Goal: Task Accomplishment & Management: Manage account settings

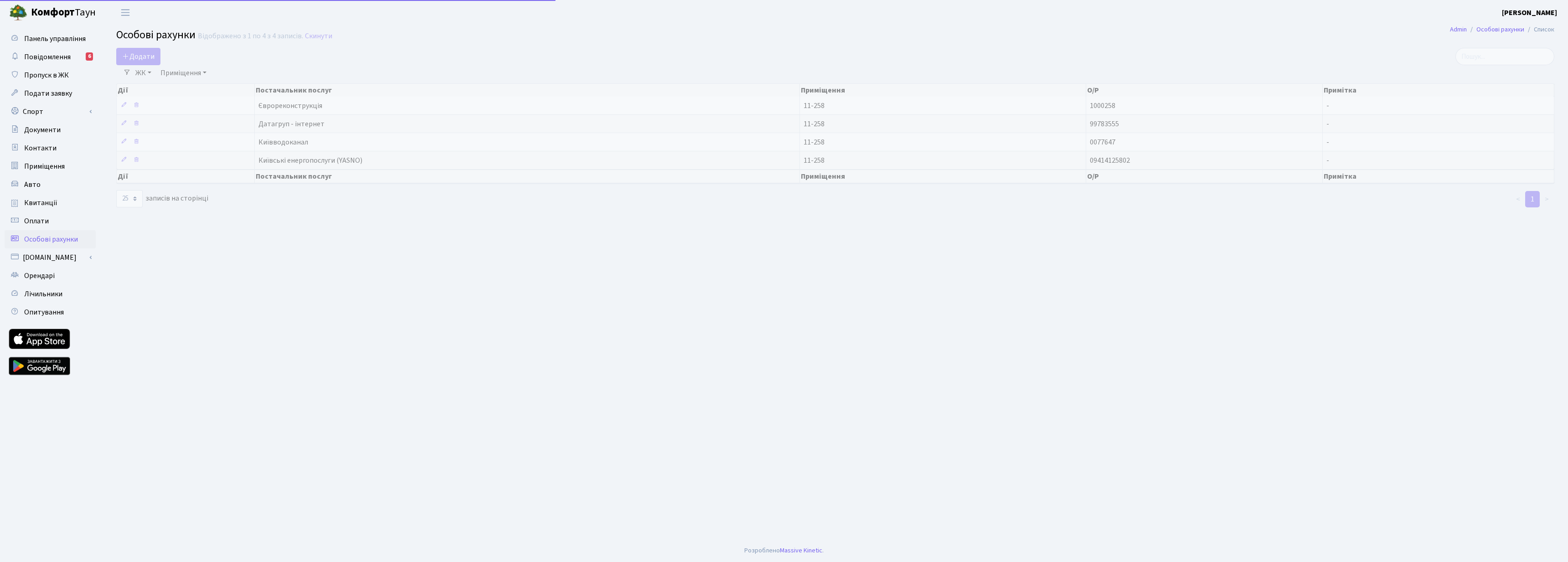
select select "25"
click at [556, 301] on main "Admin Особові рахунки Список Особові рахунки Відображено з 1 по 4 з 4 записів. …" at bounding box center [835, 282] width 1466 height 515
click at [144, 275] on main "Admin Особові рахунки Список Особові рахунки Відображено з 1 по 4 з 4 записів. …" at bounding box center [835, 282] width 1466 height 515
click at [46, 132] on span "Документи" at bounding box center [43, 130] width 37 height 10
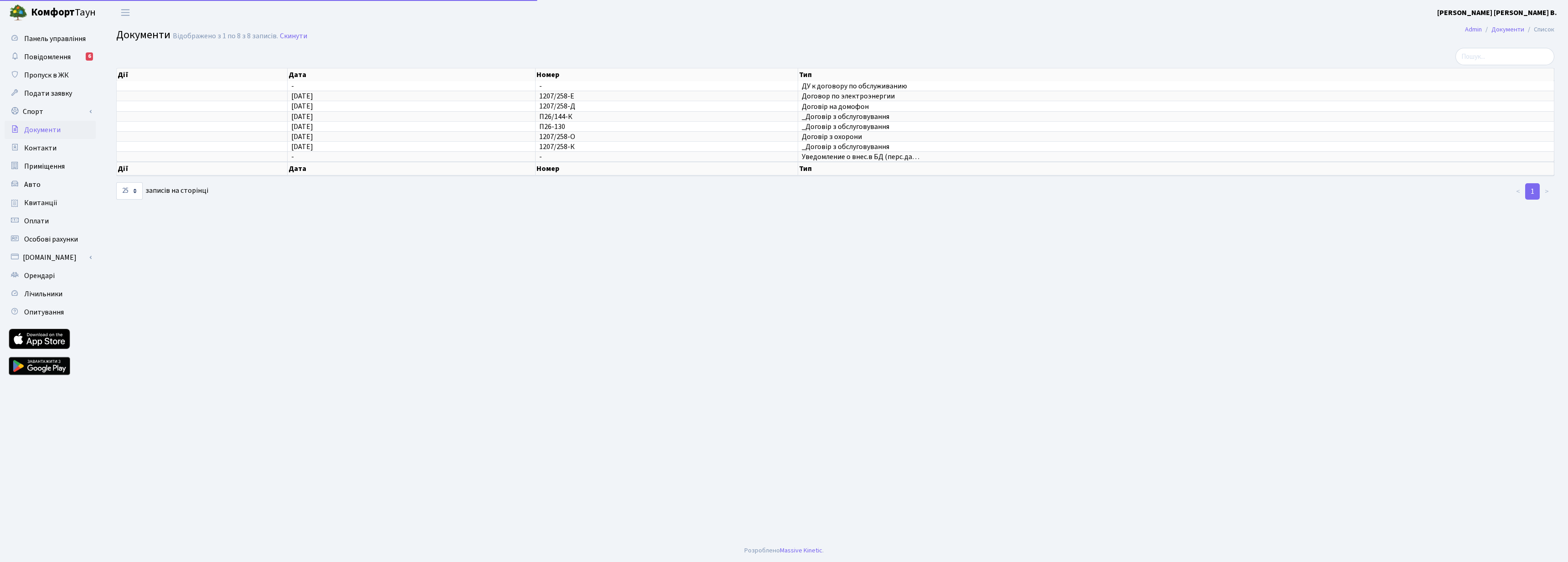
select select "25"
click at [41, 97] on span "Подати заявку" at bounding box center [48, 93] width 48 height 10
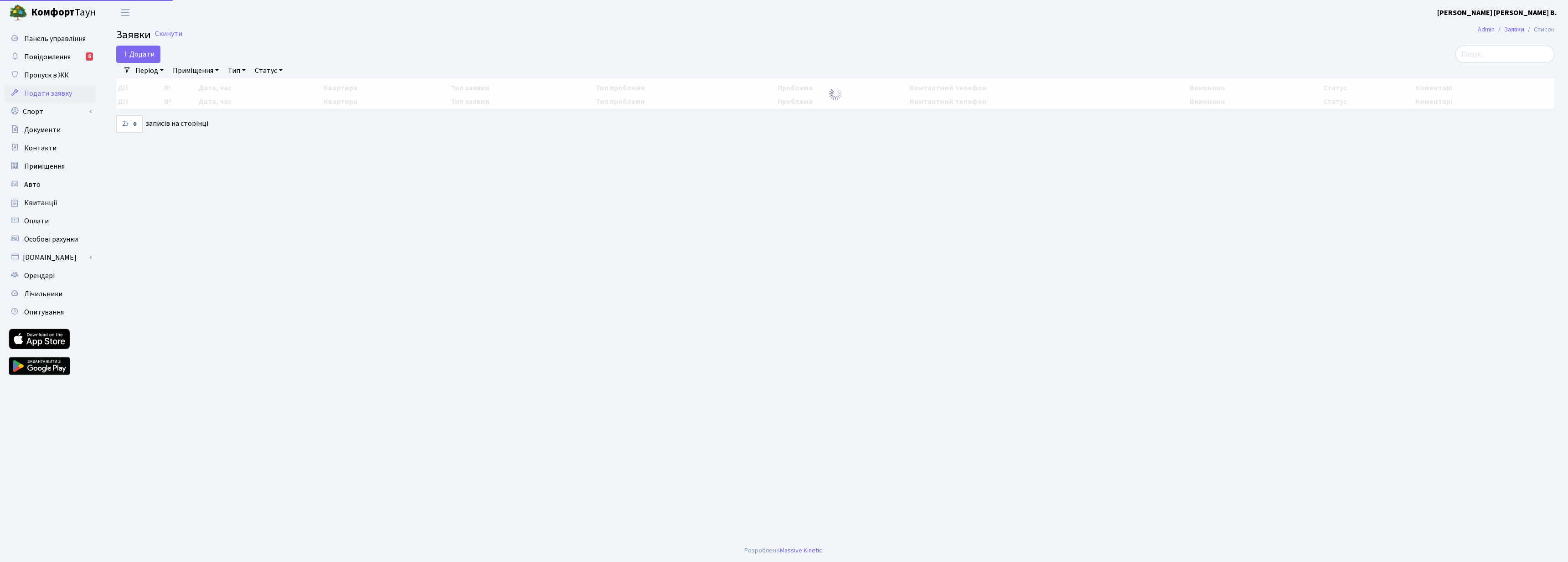
select select "25"
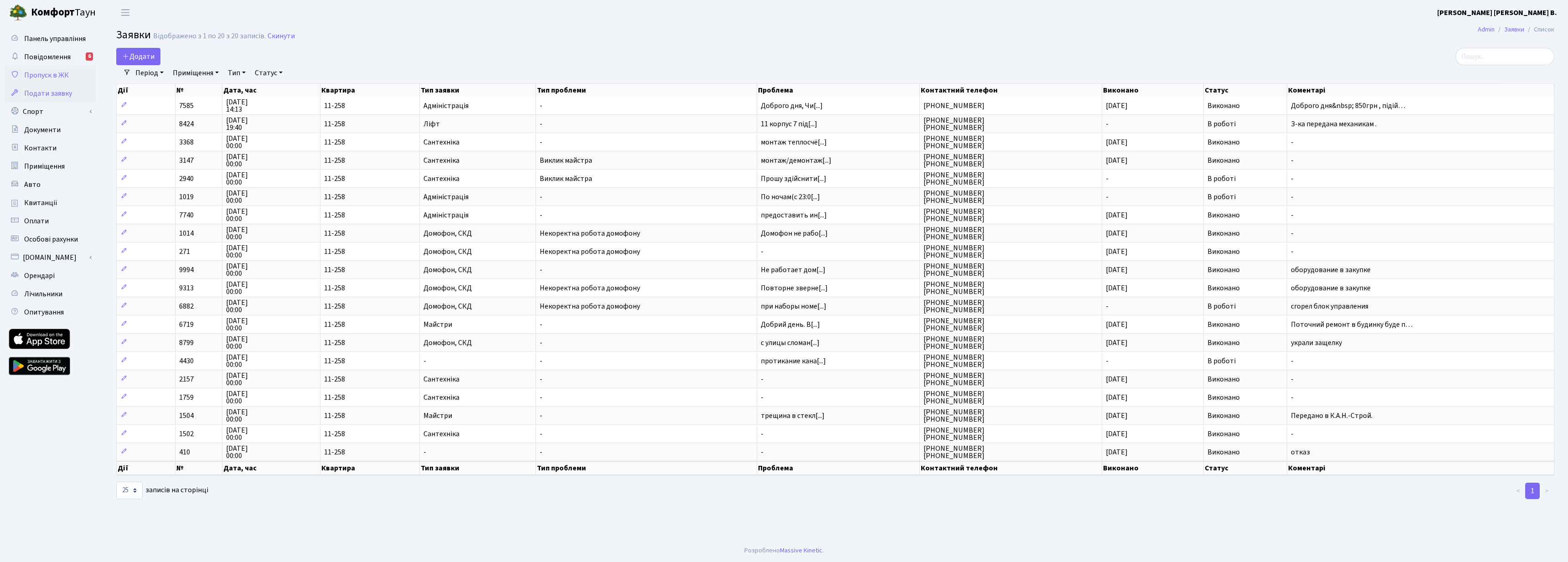
click at [54, 78] on span "Пропуск в ЖК" at bounding box center [46, 75] width 44 height 10
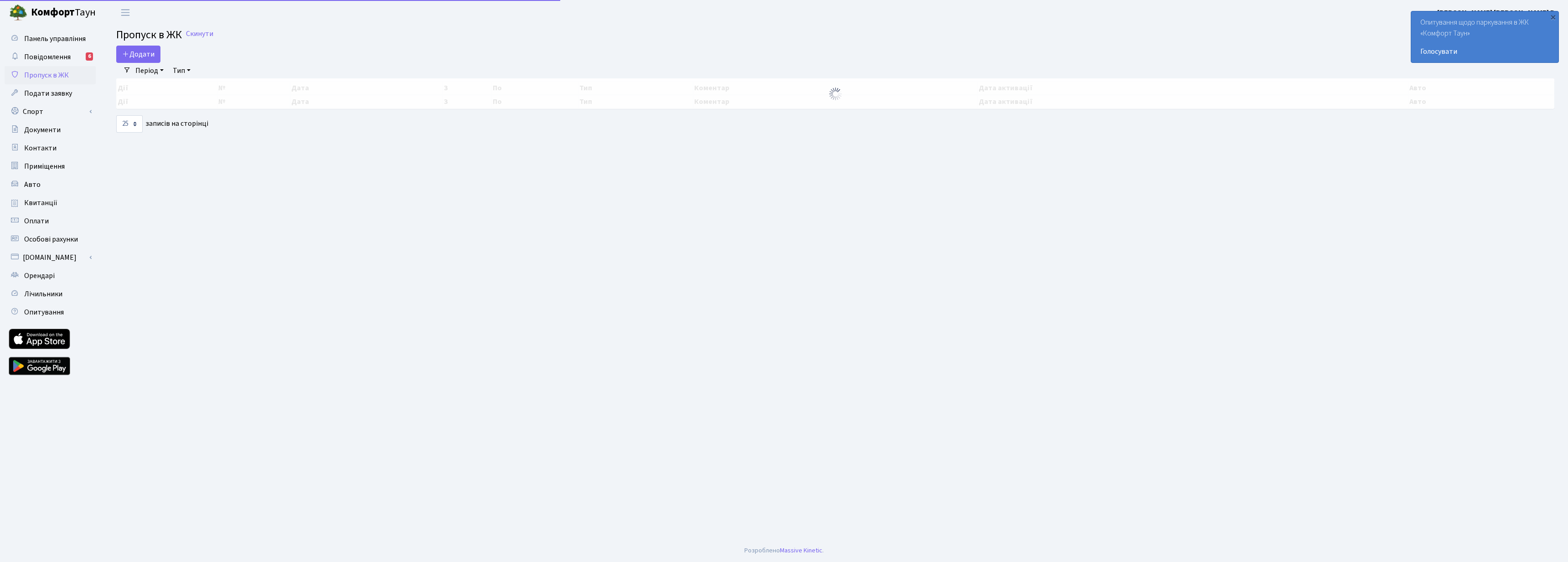
select select "25"
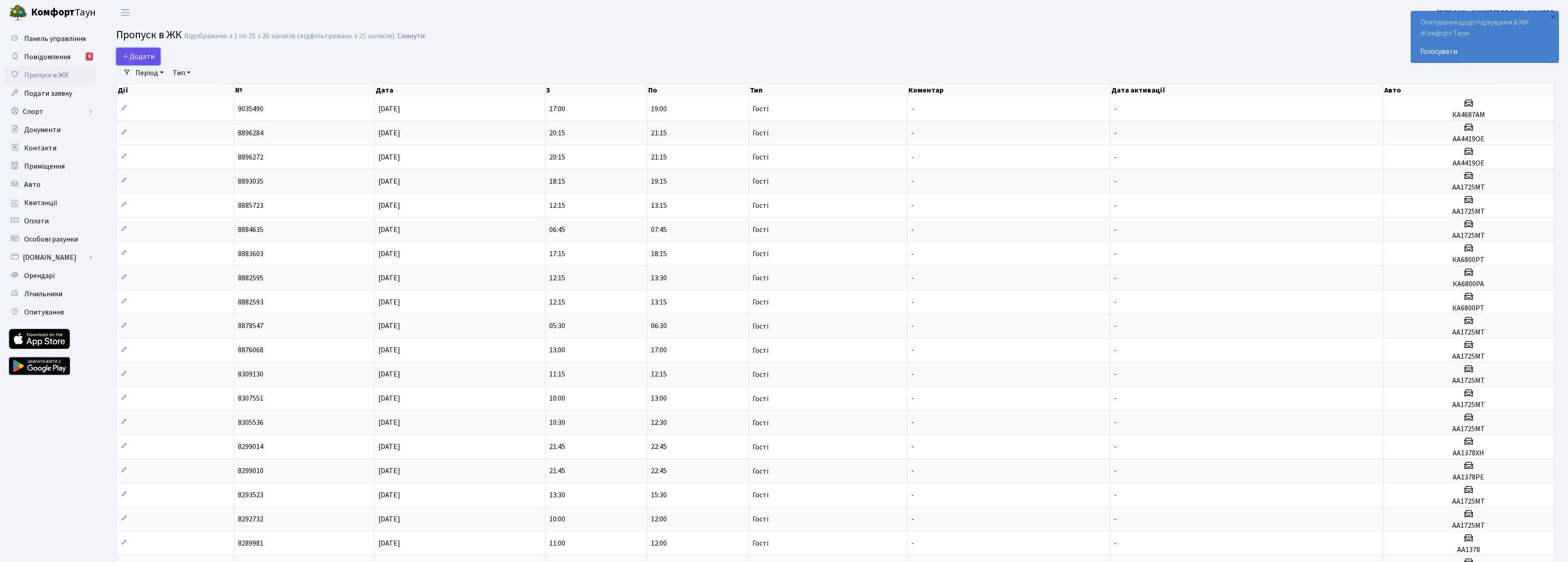
click at [146, 57] on span "Додати" at bounding box center [138, 57] width 32 height 10
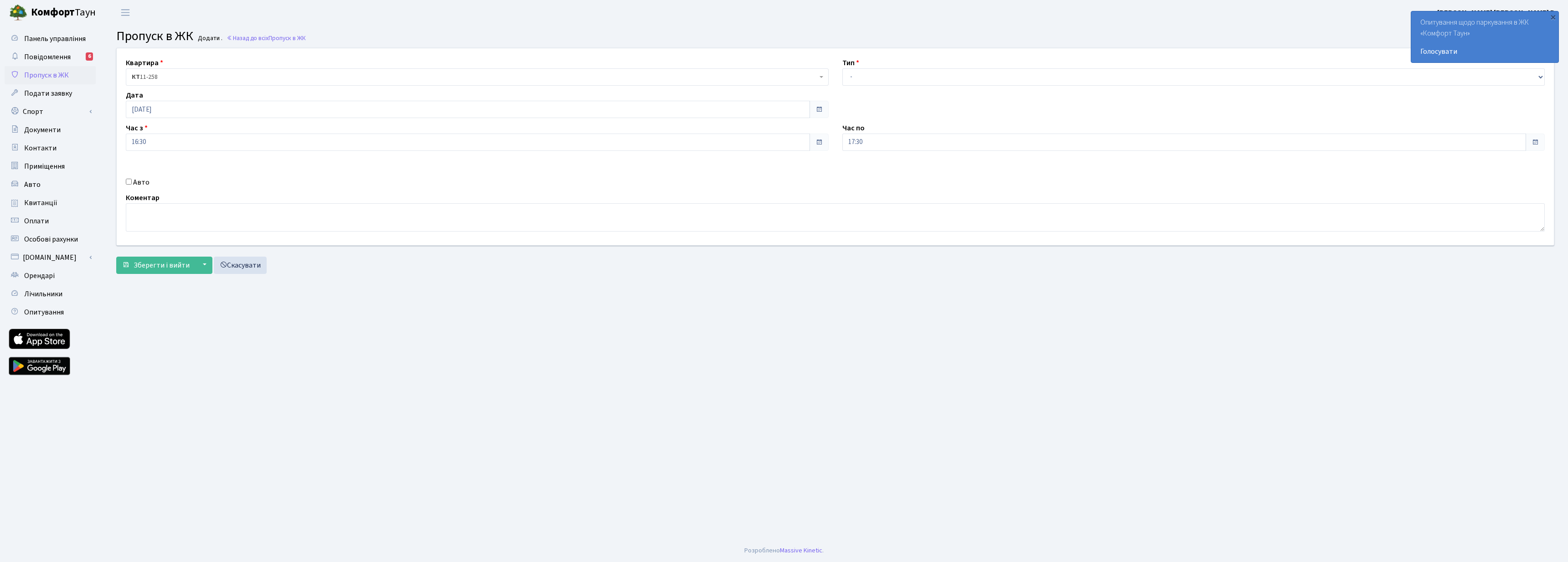
click at [875, 86] on div "Квартира <b>КТ</b>&nbsp;&nbsp;&nbsp;&nbsp;11-258 <b>КТ</b>&nbsp;&nbsp;&nbsp;&nb…" at bounding box center [835, 146] width 1451 height 197
click at [875, 77] on select "- Доставка Таксі Гості Сервіс" at bounding box center [1194, 77] width 703 height 17
select select "3"
click at [842, 68] on select "- Доставка Таксі Гості Сервіс" at bounding box center [1194, 77] width 703 height 17
click at [183, 144] on input "16:30" at bounding box center [468, 142] width 684 height 17
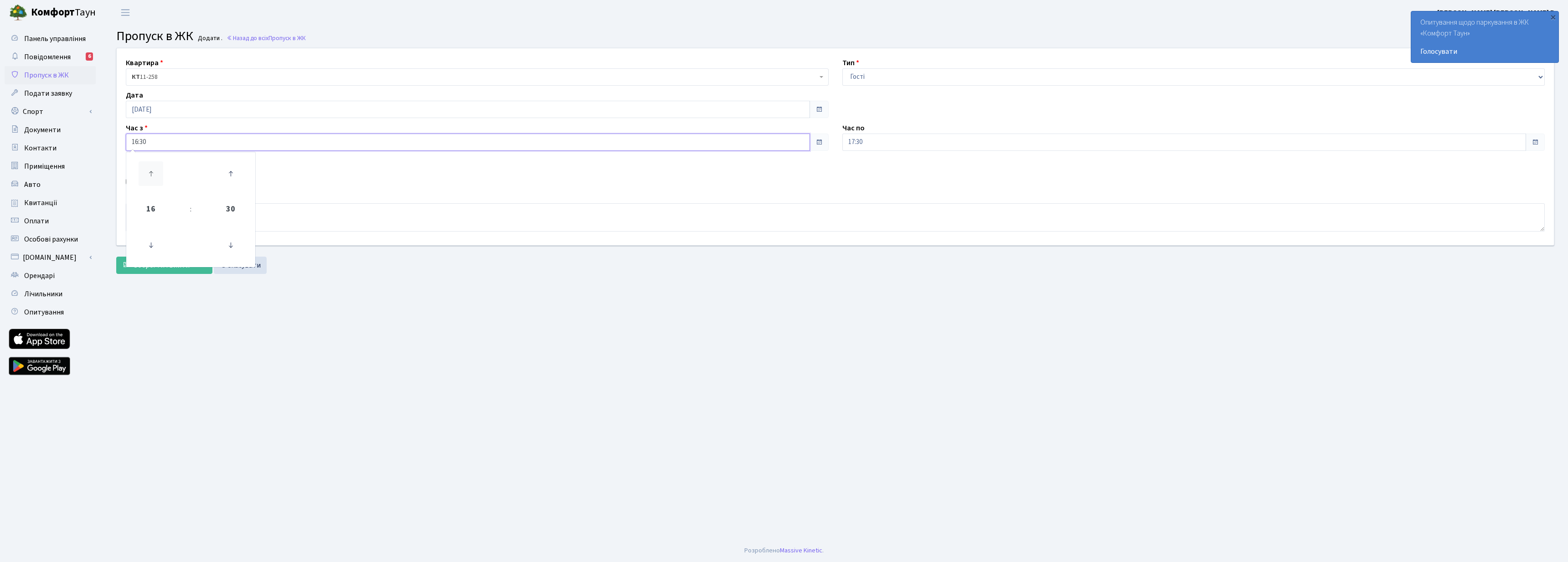
click at [150, 172] on icon at bounding box center [151, 174] width 24 height 24
type input "17:30"
click at [362, 292] on main "Admin Пропуск в ЖК Додати Пропуск в ЖК Додати . Назад до всіх Пропуск в ЖК Квар…" at bounding box center [835, 282] width 1466 height 515
click at [171, 215] on textarea at bounding box center [835, 217] width 1419 height 28
click at [128, 183] on input "Авто" at bounding box center [129, 182] width 6 height 6
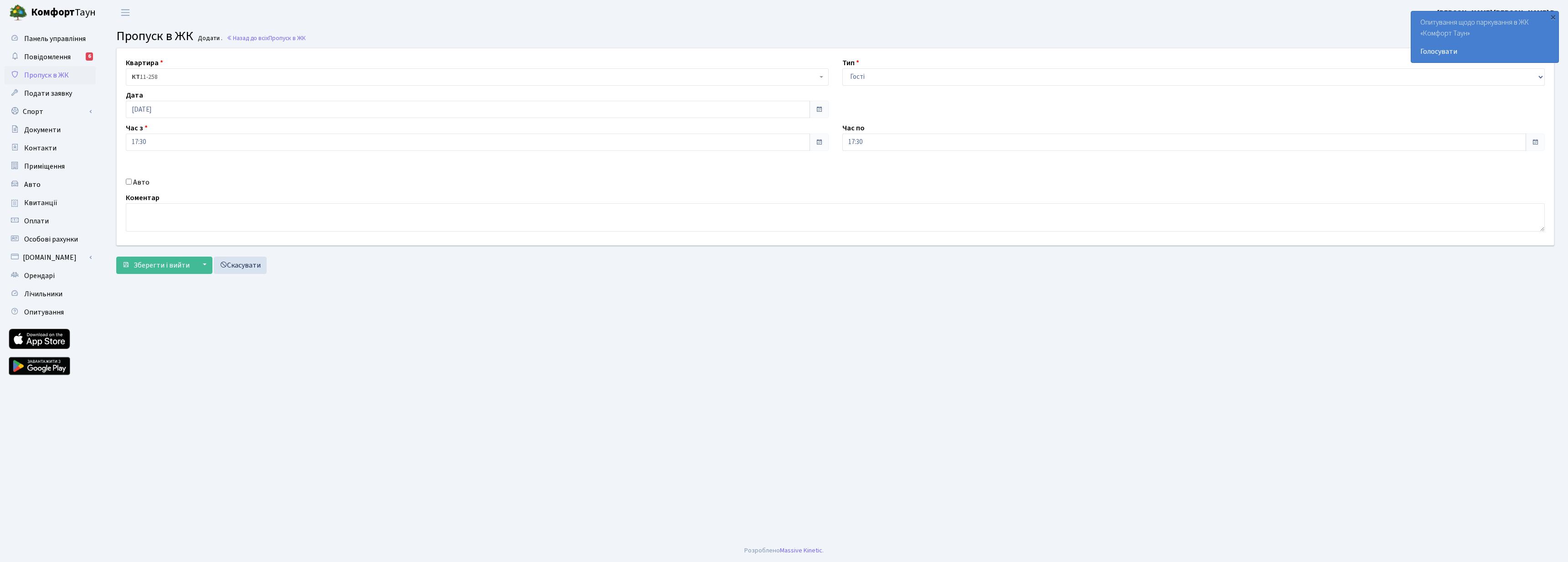
checkbox input "true"
type input "В"
type input "D"
type input "В"
type input "D"
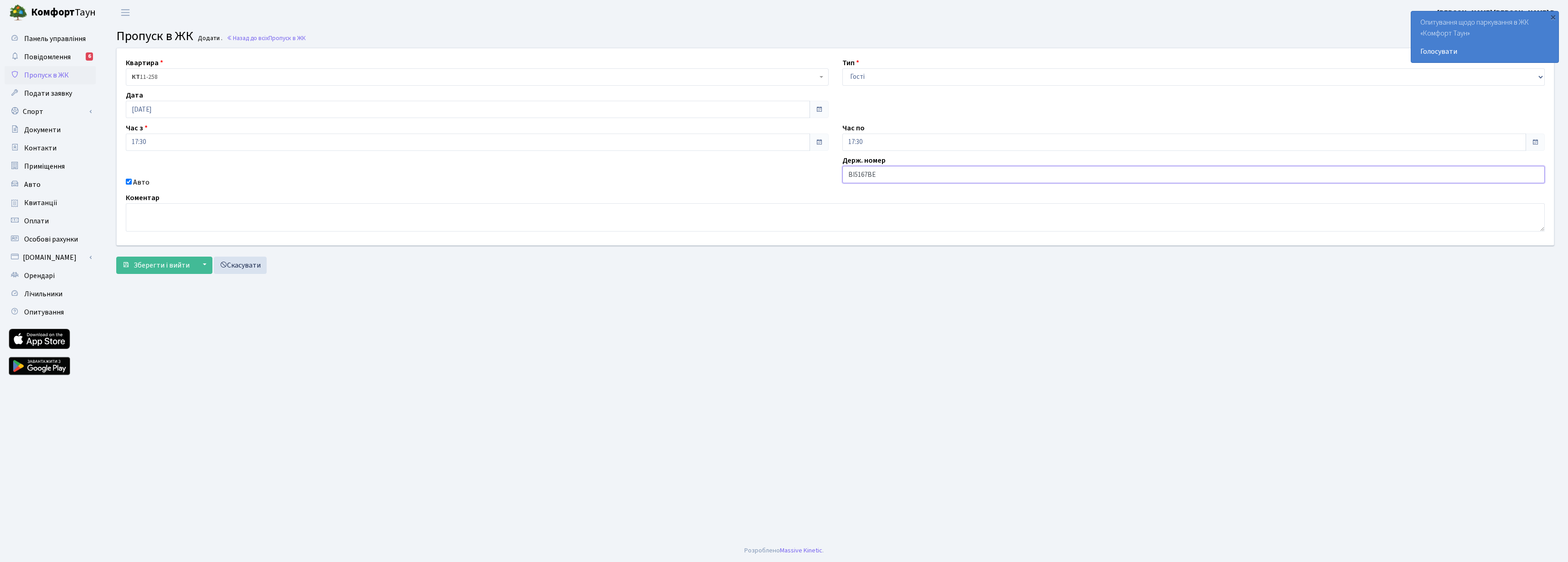
type input "ВІ5167ВЕ"
click at [1449, 253] on form "Квартира <b>КТ</b>&nbsp;&nbsp;&nbsp;&nbsp;11-258 <b>КТ</b>&nbsp;&nbsp;&nbsp;&nb…" at bounding box center [835, 161] width 1438 height 226
click at [1553, 19] on div "×" at bounding box center [1553, 16] width 9 height 9
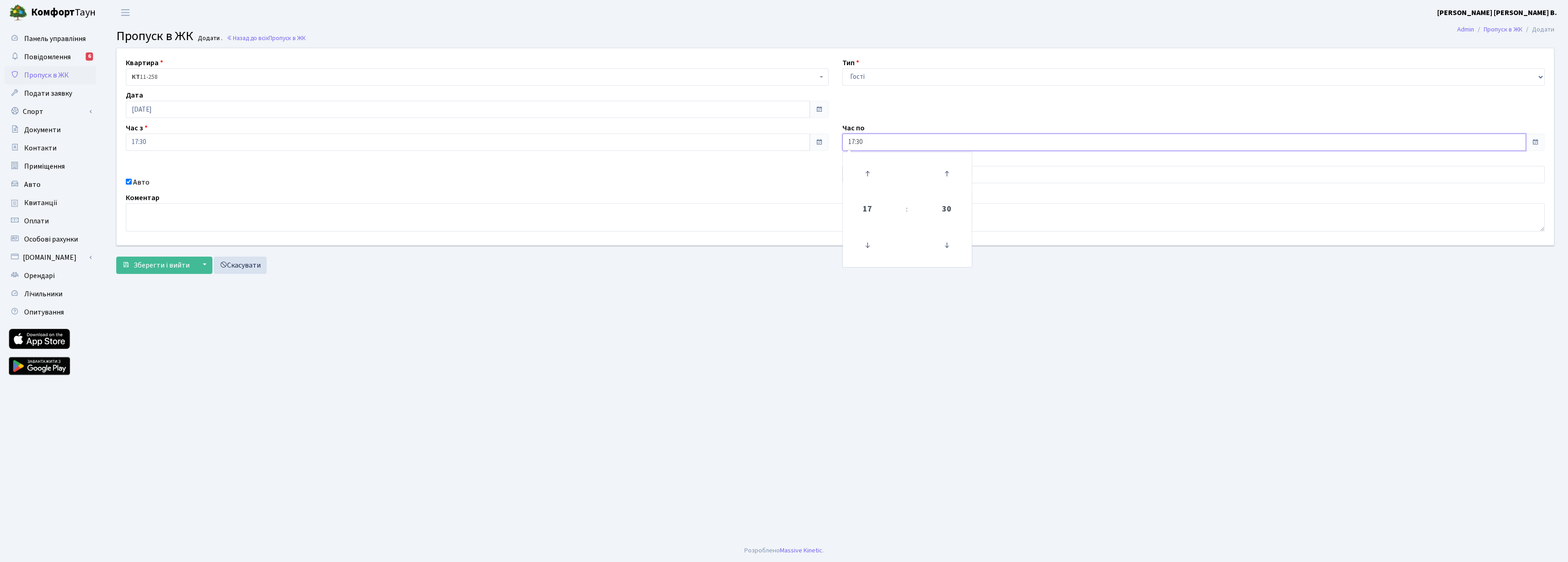
click at [869, 144] on input "17:30" at bounding box center [1185, 142] width 684 height 17
click at [869, 250] on icon at bounding box center [867, 245] width 24 height 24
click at [869, 172] on icon at bounding box center [867, 174] width 24 height 24
type input "18:30"
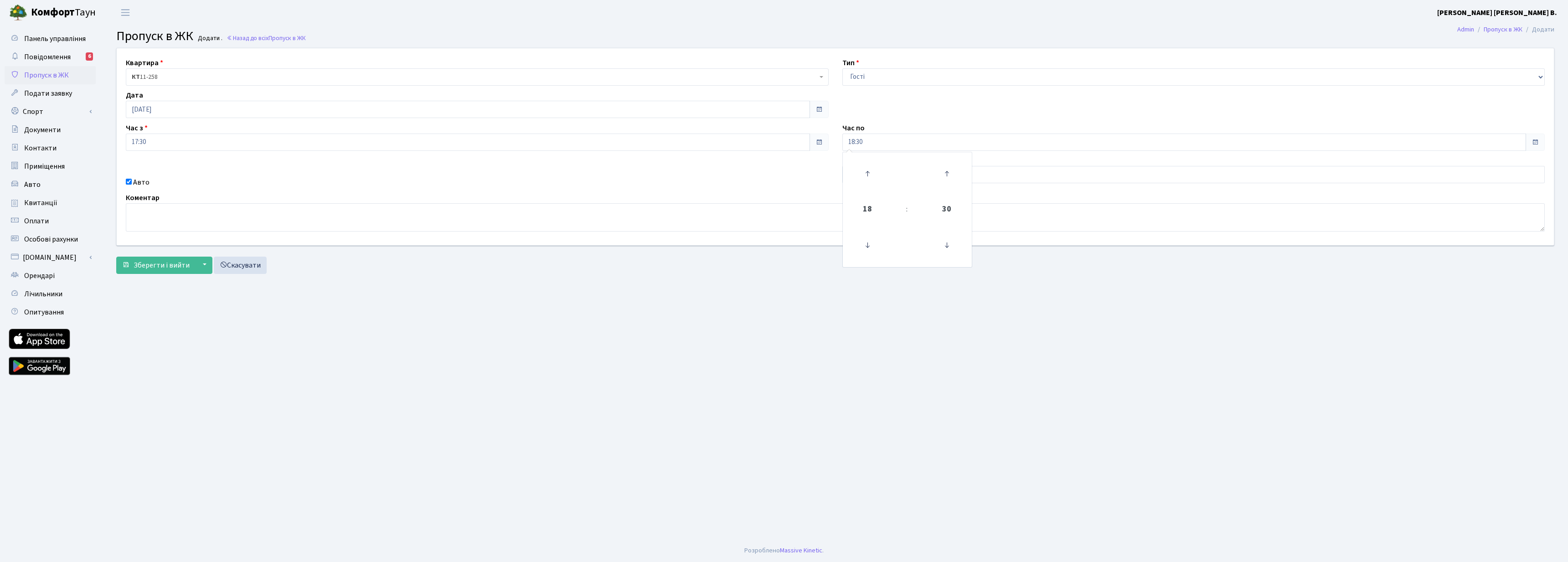
click at [662, 344] on main "Admin Пропуск в ЖК Додати Пропуск в ЖК Додати . Назад до всіх Пропуск в ЖК Квар…" at bounding box center [835, 282] width 1466 height 515
click at [153, 266] on span "Зберегти і вийти" at bounding box center [161, 265] width 56 height 10
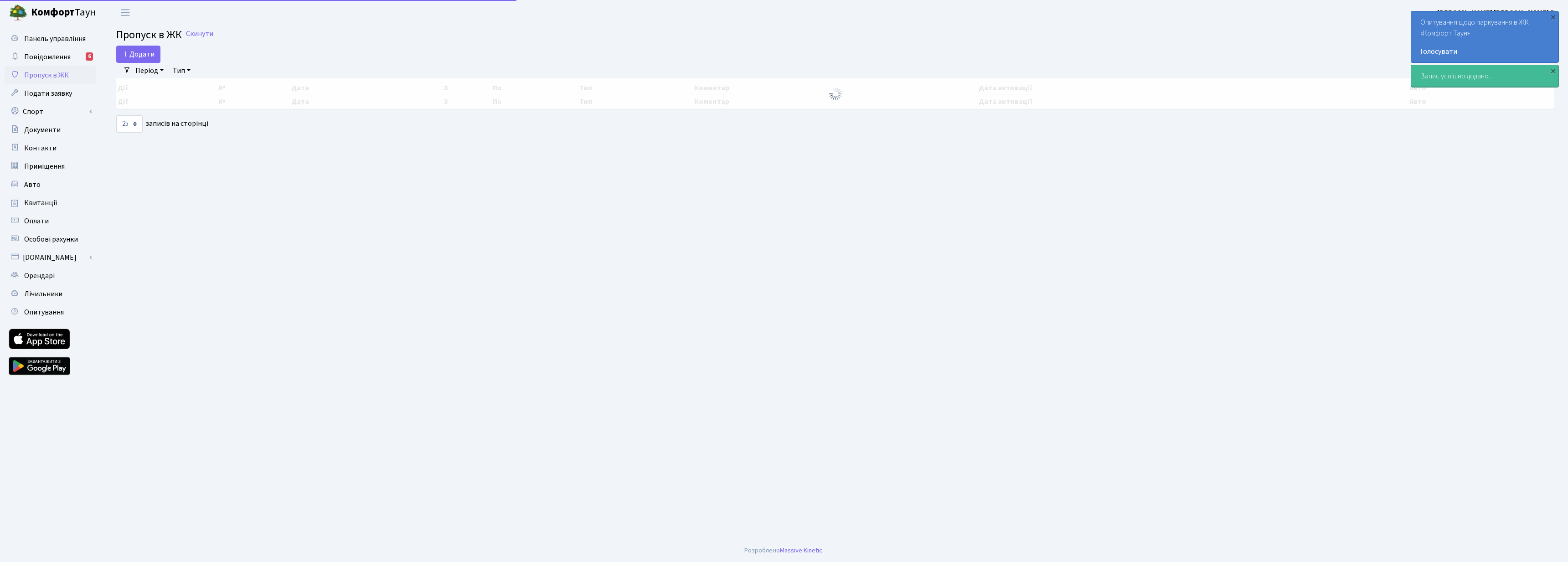
select select "25"
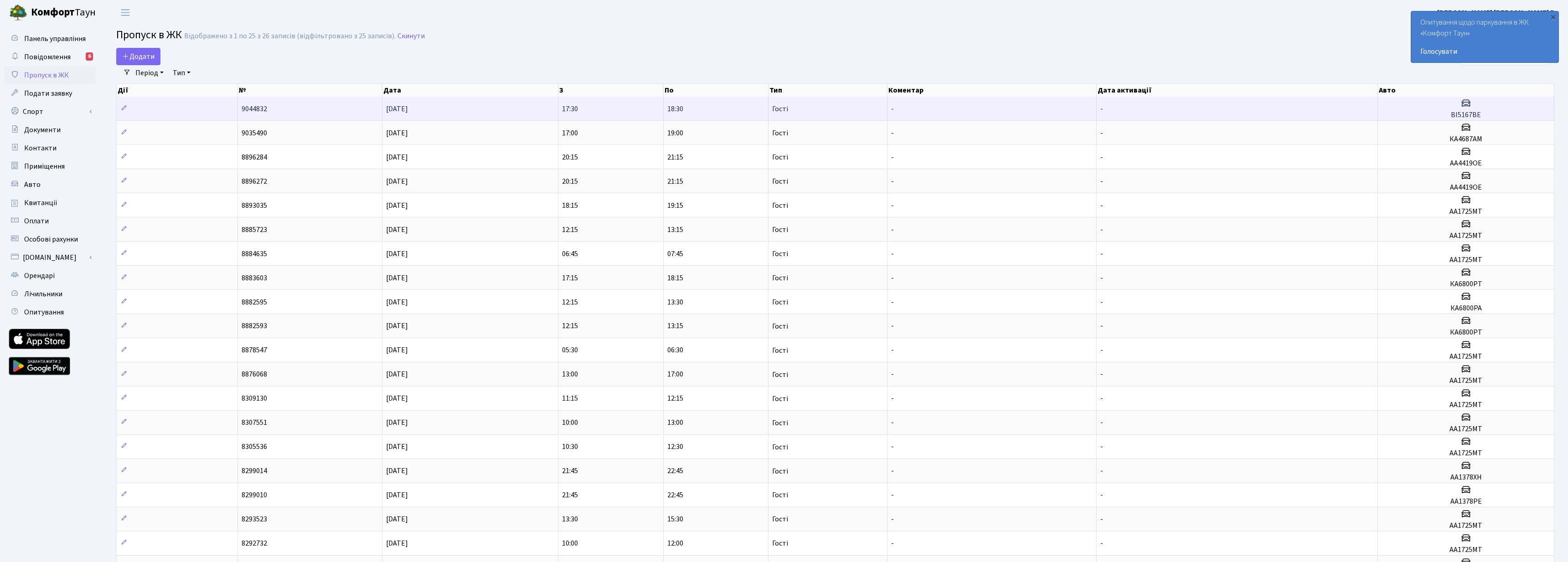
click at [458, 111] on td "[DATE]" at bounding box center [470, 108] width 176 height 24
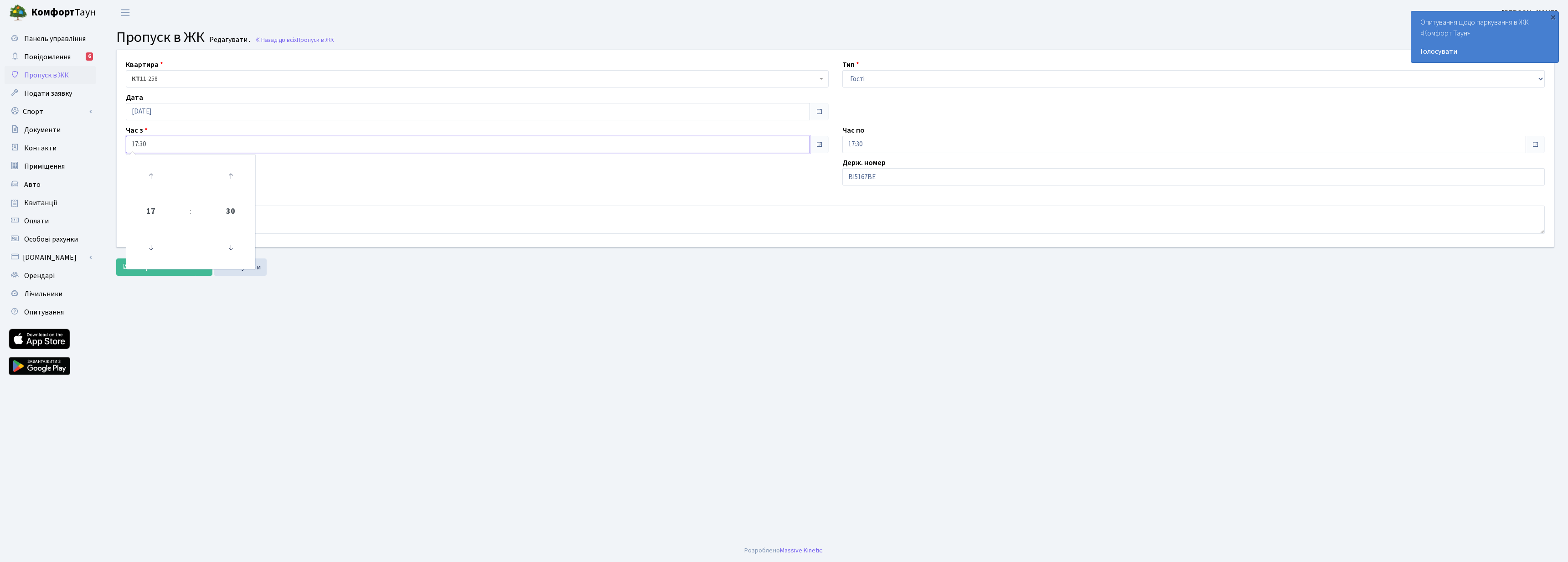
click at [148, 142] on input "17:30" at bounding box center [468, 144] width 684 height 17
click at [155, 174] on icon at bounding box center [151, 176] width 24 height 24
click at [147, 244] on icon at bounding box center [151, 247] width 24 height 24
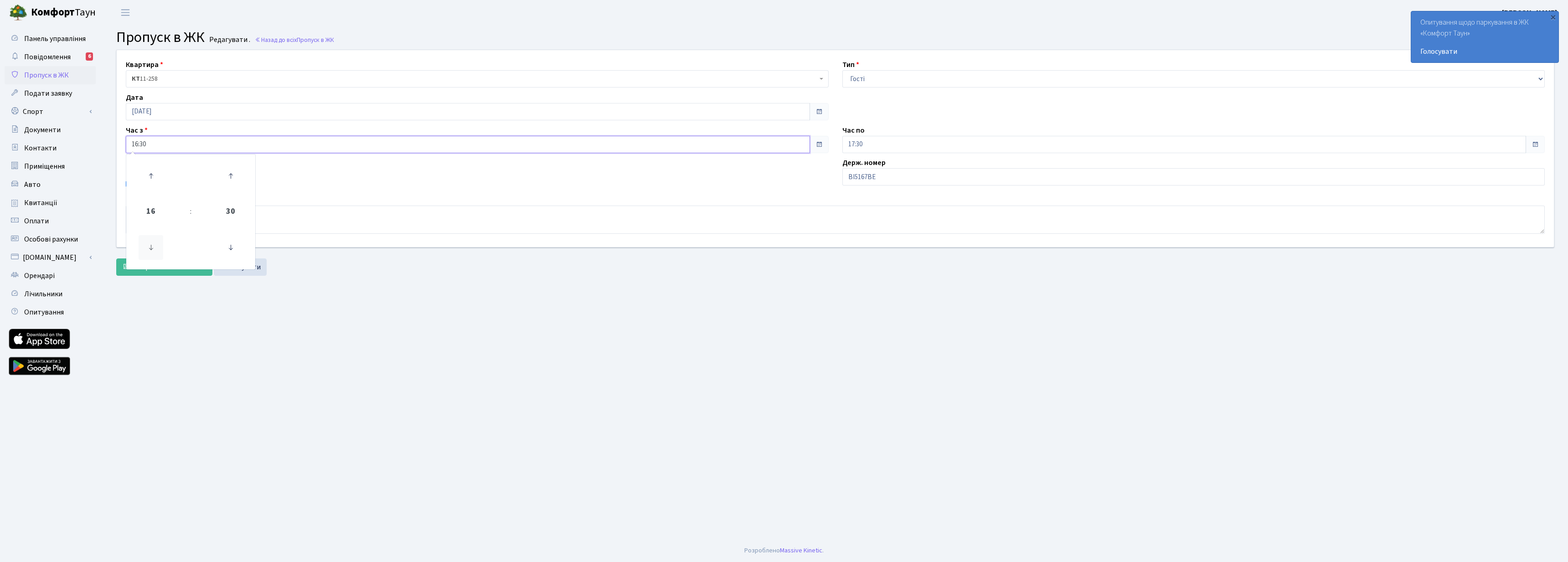
type input "15:30"
click at [302, 338] on main "Admin Пропуск в ЖК Редагувати Пропуск в ЖК Редагувати . Назад до всіх Пропуск в…" at bounding box center [835, 282] width 1466 height 515
click at [155, 264] on span "Зберегти і вийти" at bounding box center [161, 267] width 56 height 10
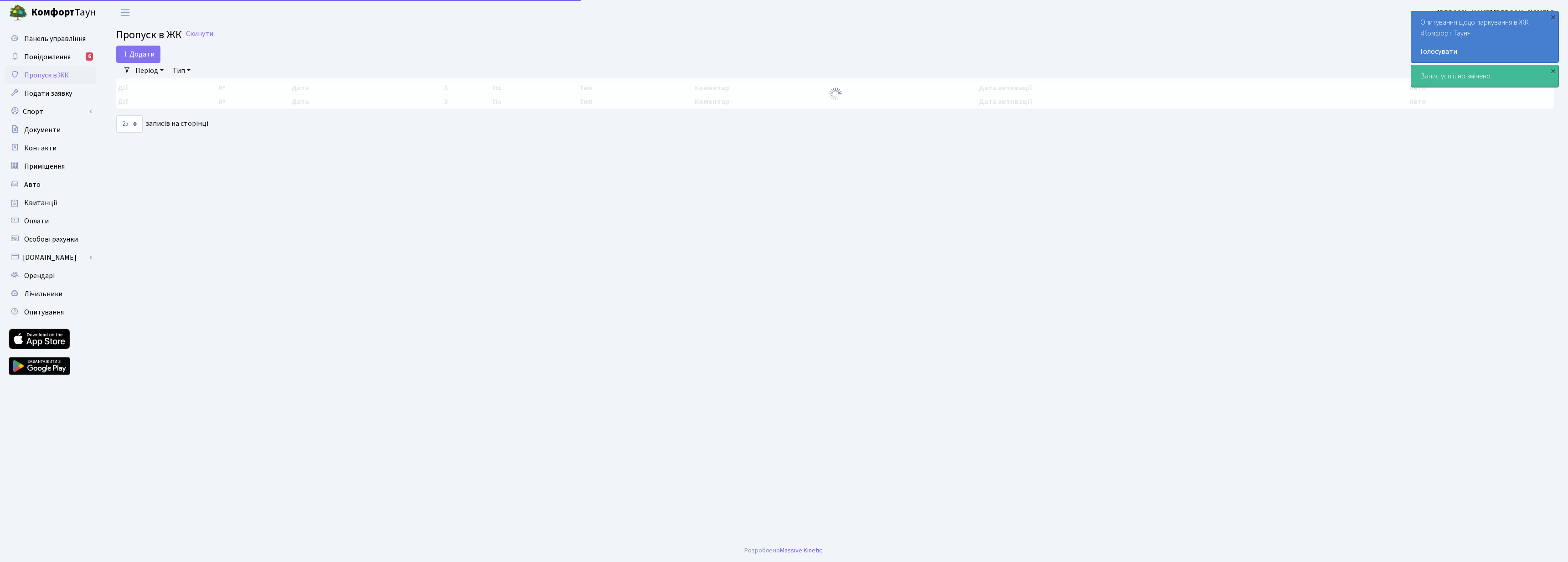
select select "25"
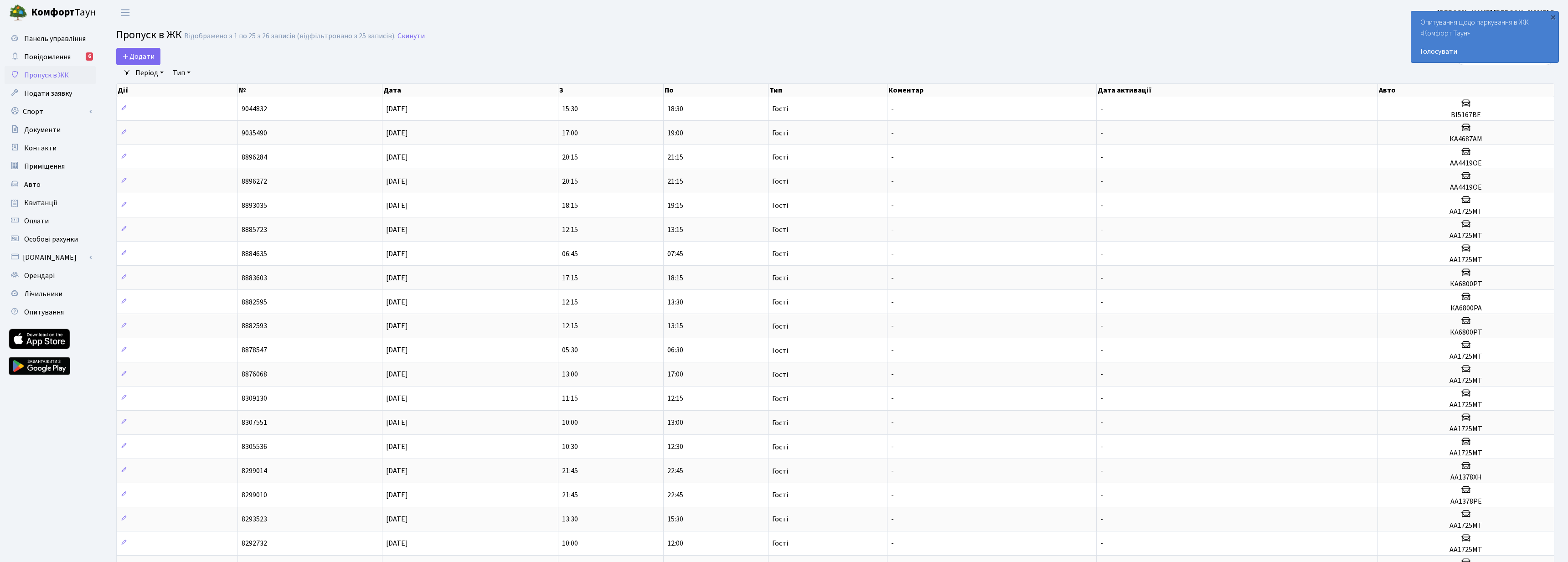
click at [415, 51] on div "Додати" at bounding box center [593, 57] width 954 height 17
click at [352, 135] on td "9035490" at bounding box center [310, 133] width 144 height 24
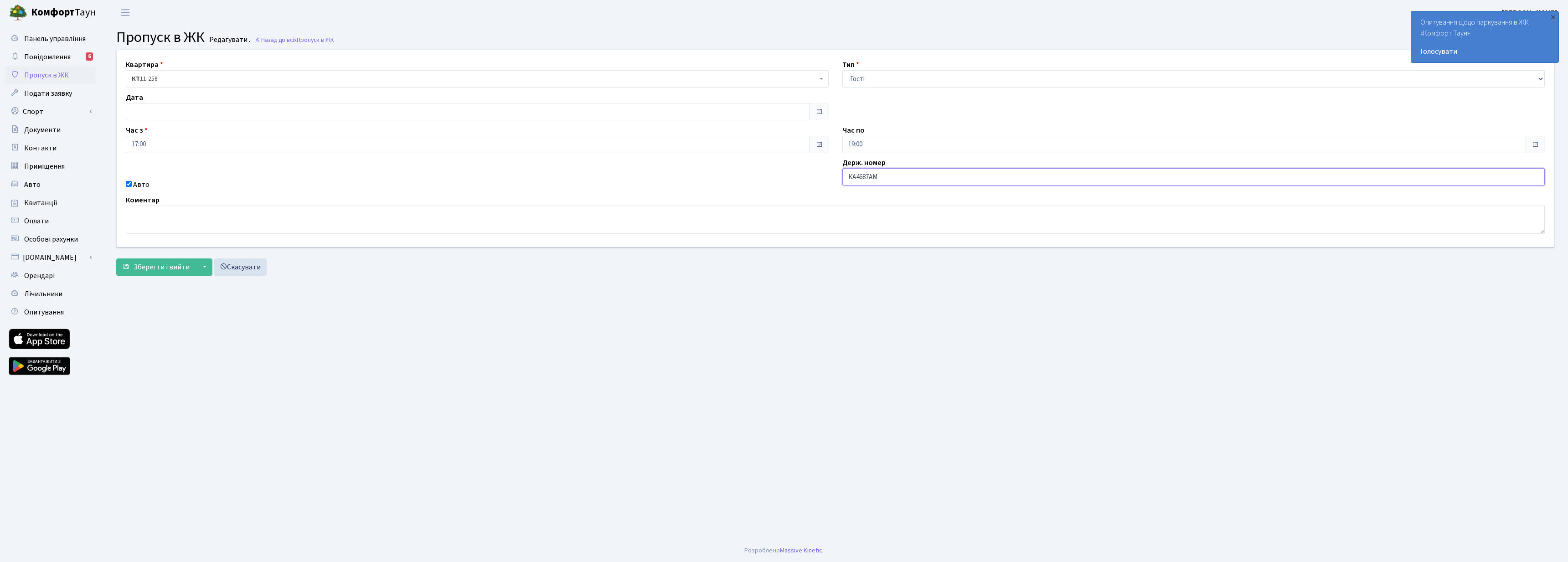
drag, startPoint x: 889, startPoint y: 175, endPoint x: 823, endPoint y: 176, distance: 66.0
click at [823, 176] on div "Квартира <b>КТ</b>&nbsp;&nbsp;&nbsp;&nbsp;11-258 <b>КТ</b>&nbsp;&nbsp;&nbsp;&nb…" at bounding box center [835, 148] width 1451 height 197
click at [732, 192] on div "Квартира <b>КТ</b>&nbsp;&nbsp;&nbsp;&nbsp;11-258 <b>КТ</b>&nbsp;&nbsp;&nbsp;&nb…" at bounding box center [835, 148] width 1451 height 197
drag, startPoint x: 880, startPoint y: 177, endPoint x: 805, endPoint y: 177, distance: 75.0
click at [805, 177] on div "Квартира <b>КТ</b>&nbsp;&nbsp;&nbsp;&nbsp;11-258 <b>КТ</b>&nbsp;&nbsp;&nbsp;&nb…" at bounding box center [835, 148] width 1451 height 197
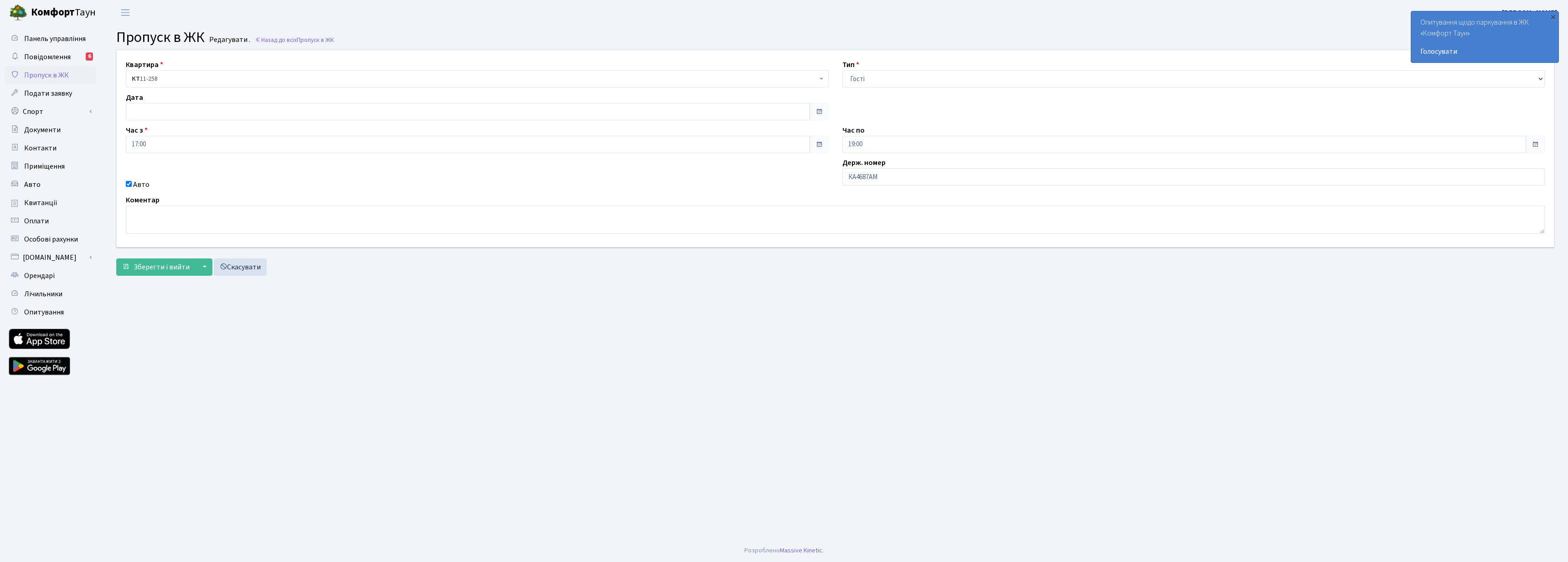
click at [47, 76] on span "Пропуск в ЖК" at bounding box center [46, 75] width 44 height 10
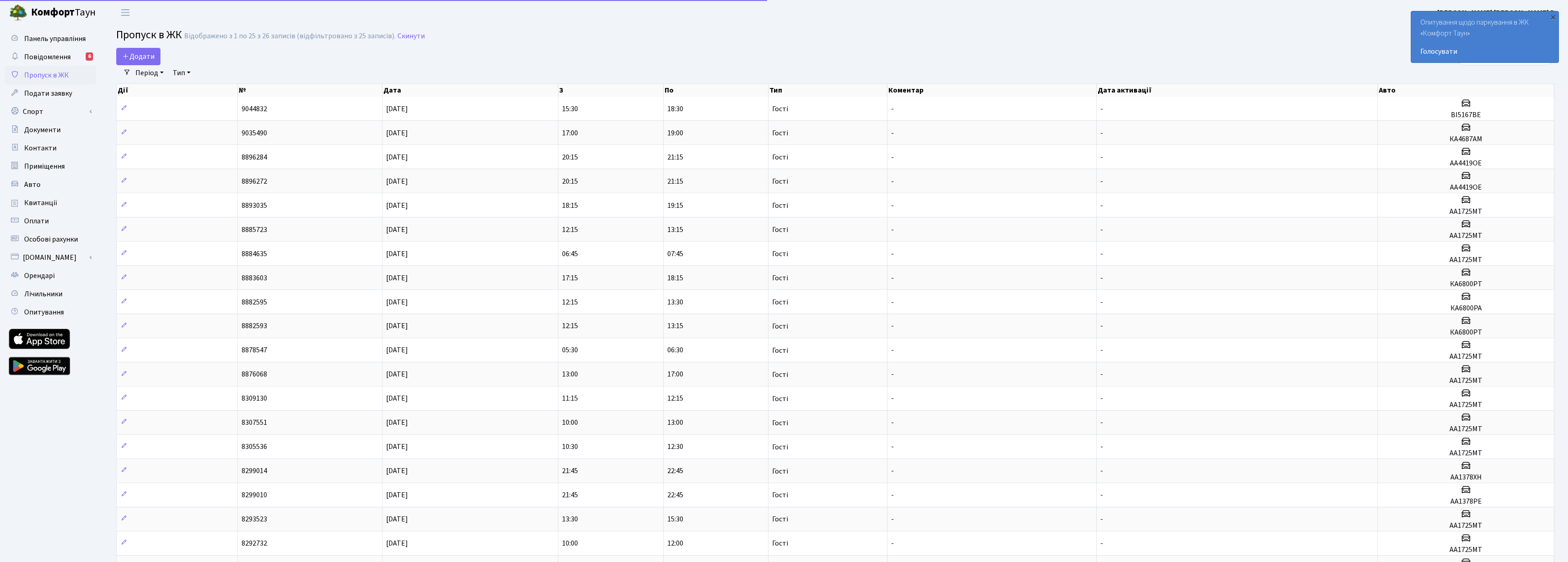
select select "25"
drag, startPoint x: 386, startPoint y: 132, endPoint x: 447, endPoint y: 135, distance: 61.1
click at [447, 135] on td "[DATE]" at bounding box center [470, 133] width 176 height 24
select select "25"
click at [40, 56] on span "Повідомлення" at bounding box center [47, 57] width 46 height 10
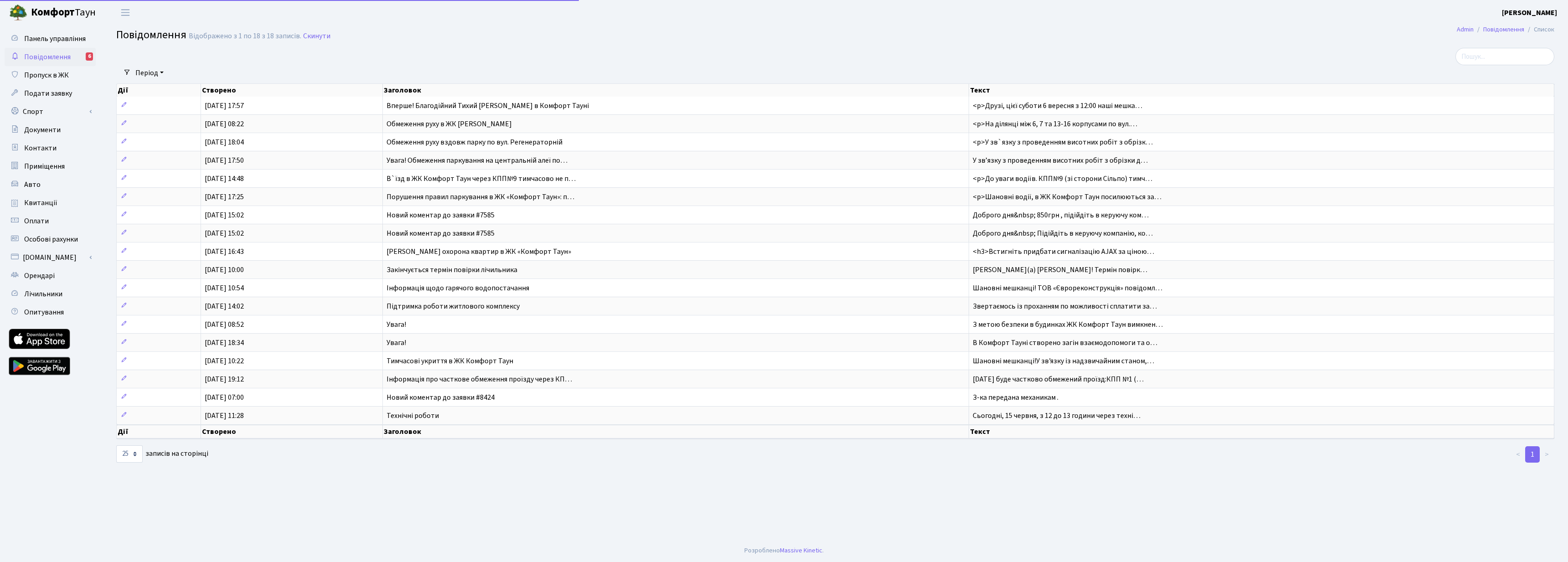
select select "25"
click at [30, 183] on span "Авто" at bounding box center [32, 184] width 16 height 10
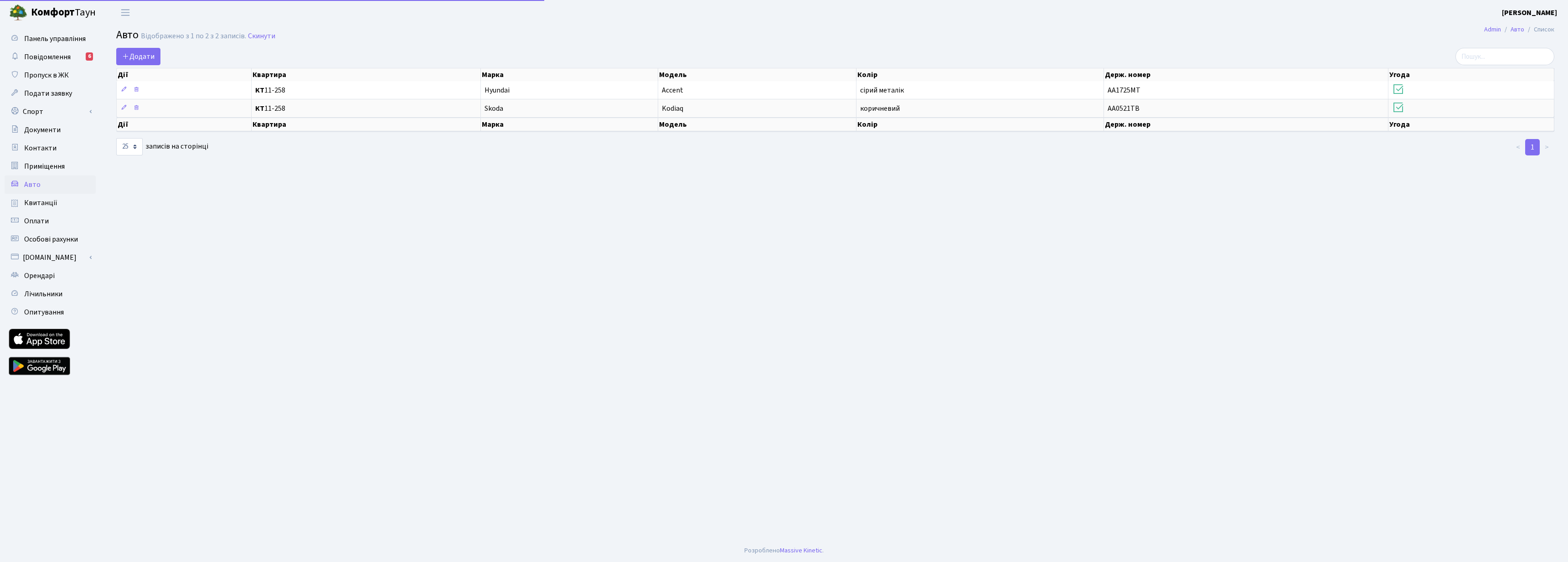
select select "25"
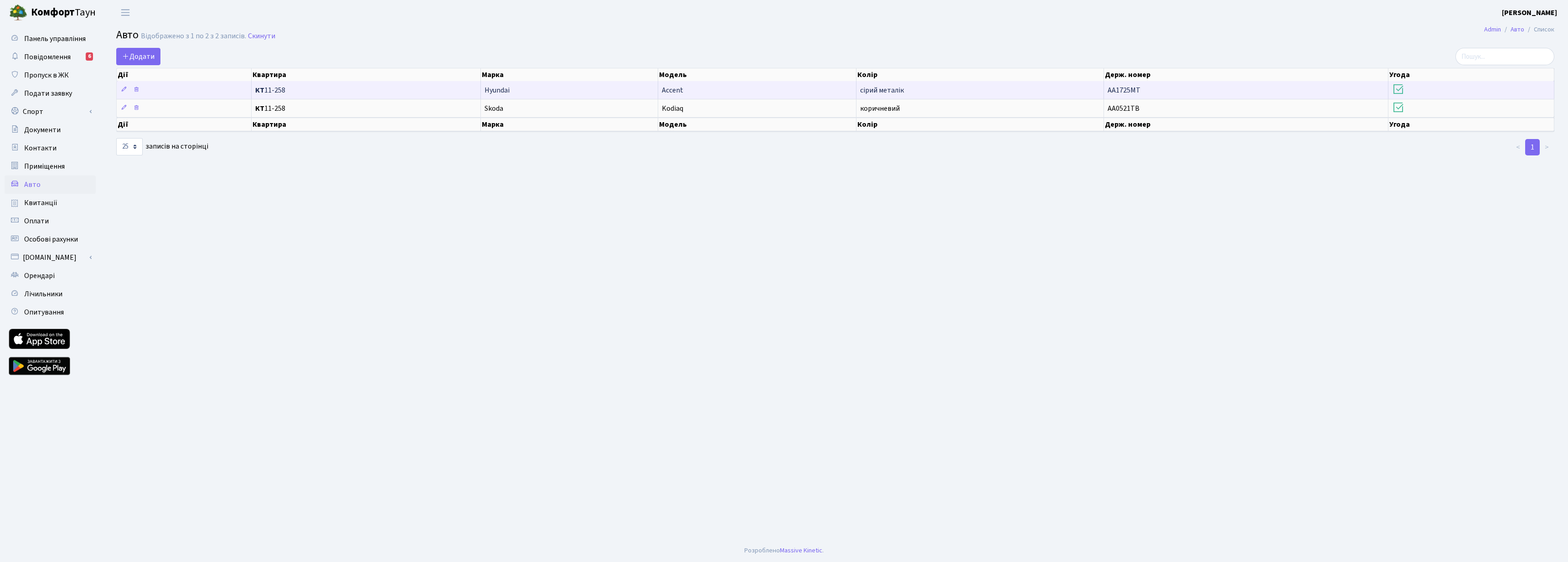
click at [1401, 88] on icon at bounding box center [1398, 89] width 13 height 13
click at [1398, 89] on icon at bounding box center [1398, 89] width 13 height 13
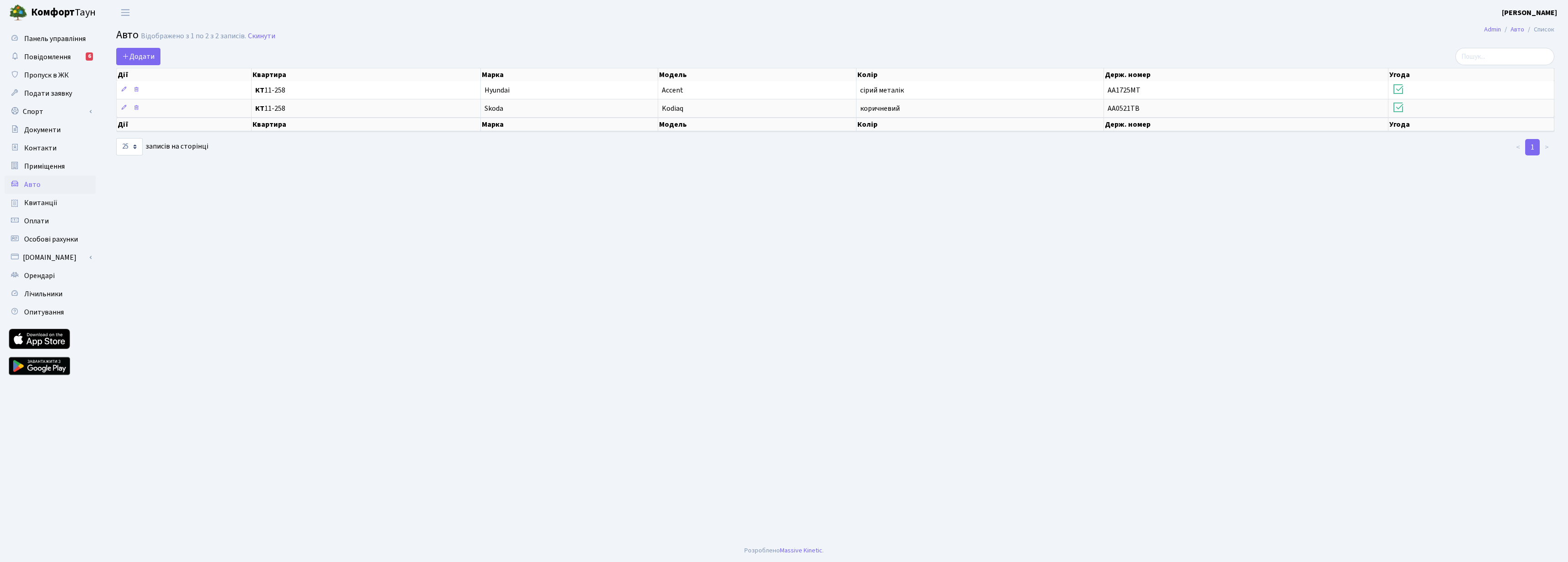
click at [1161, 190] on main "Admin Авто Список Авто Відображено з 1 по 2 з 2 записів. Скинути Додати Дії Ква…" at bounding box center [835, 282] width 1466 height 515
click at [32, 185] on span "Авто" at bounding box center [32, 184] width 16 height 10
select select "25"
click at [34, 205] on span "Квитанції" at bounding box center [41, 203] width 33 height 10
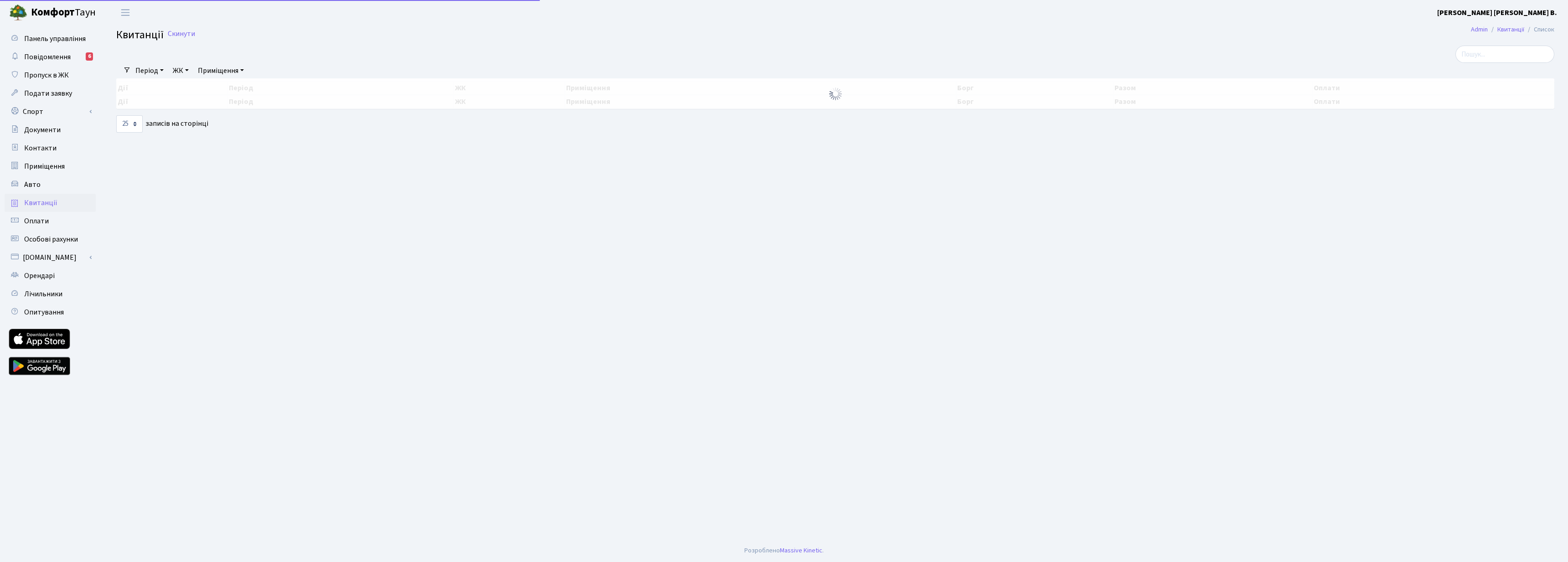
select select "25"
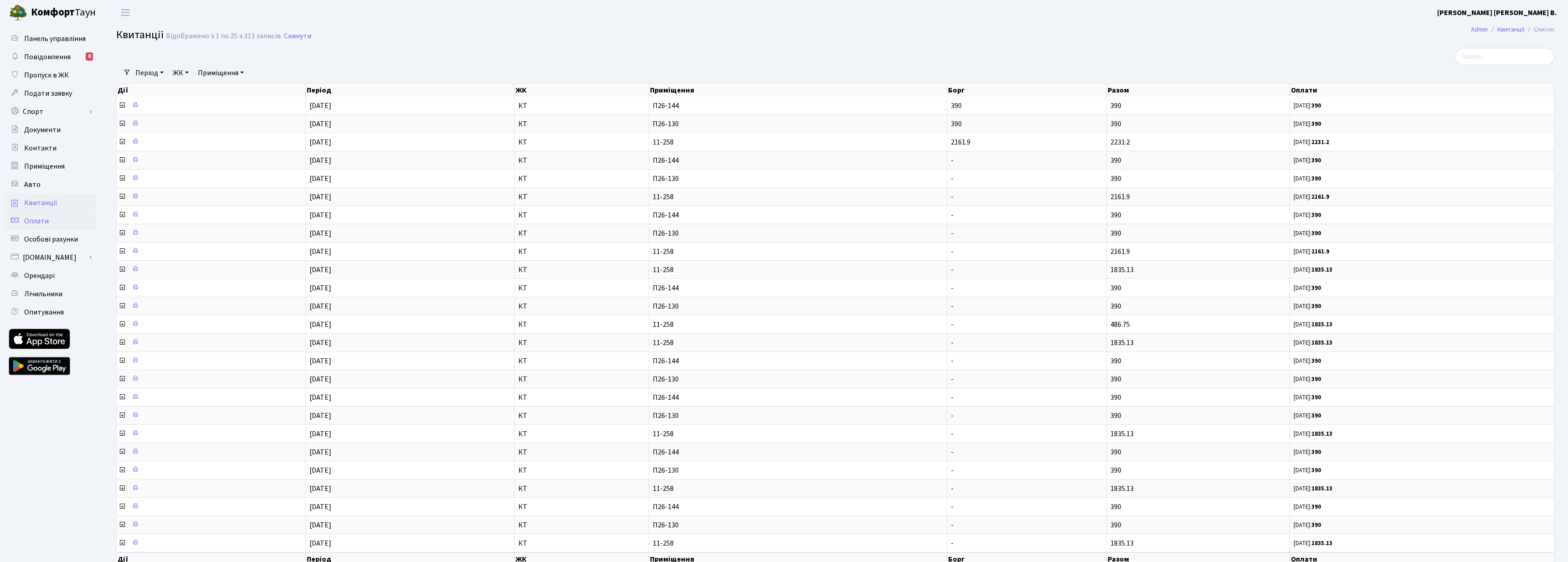
click at [29, 220] on span "Оплати" at bounding box center [37, 221] width 24 height 10
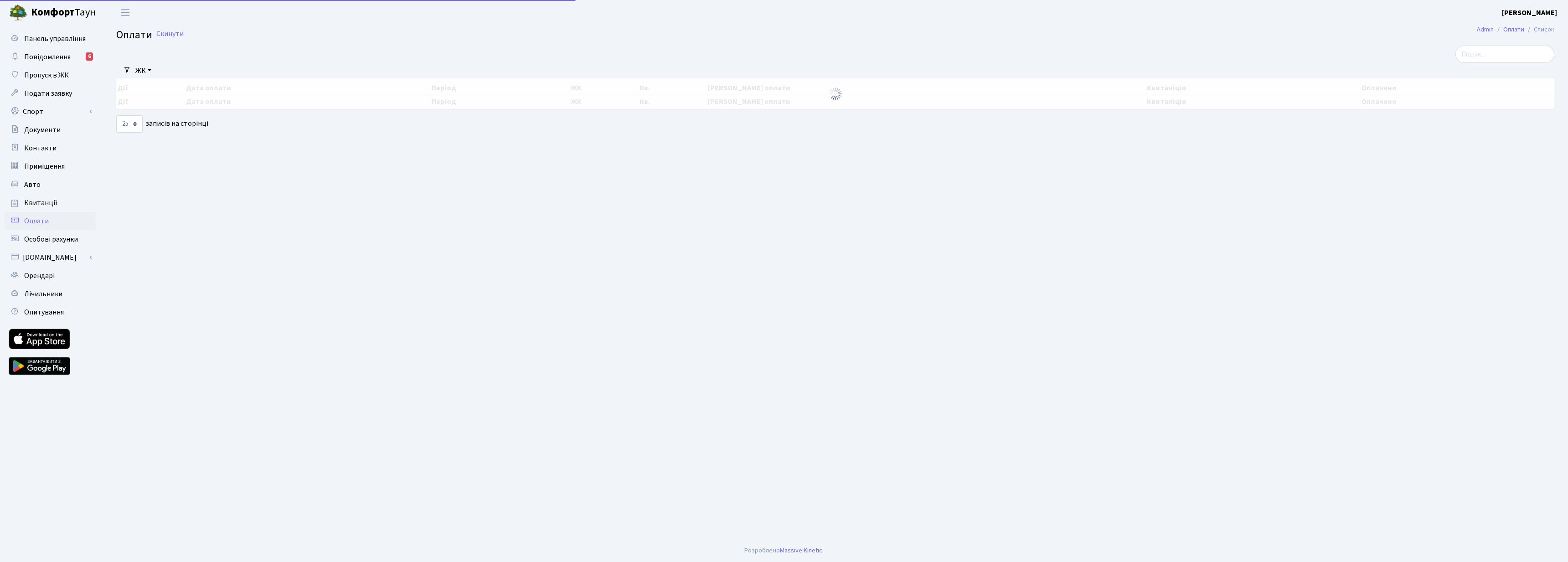
select select "25"
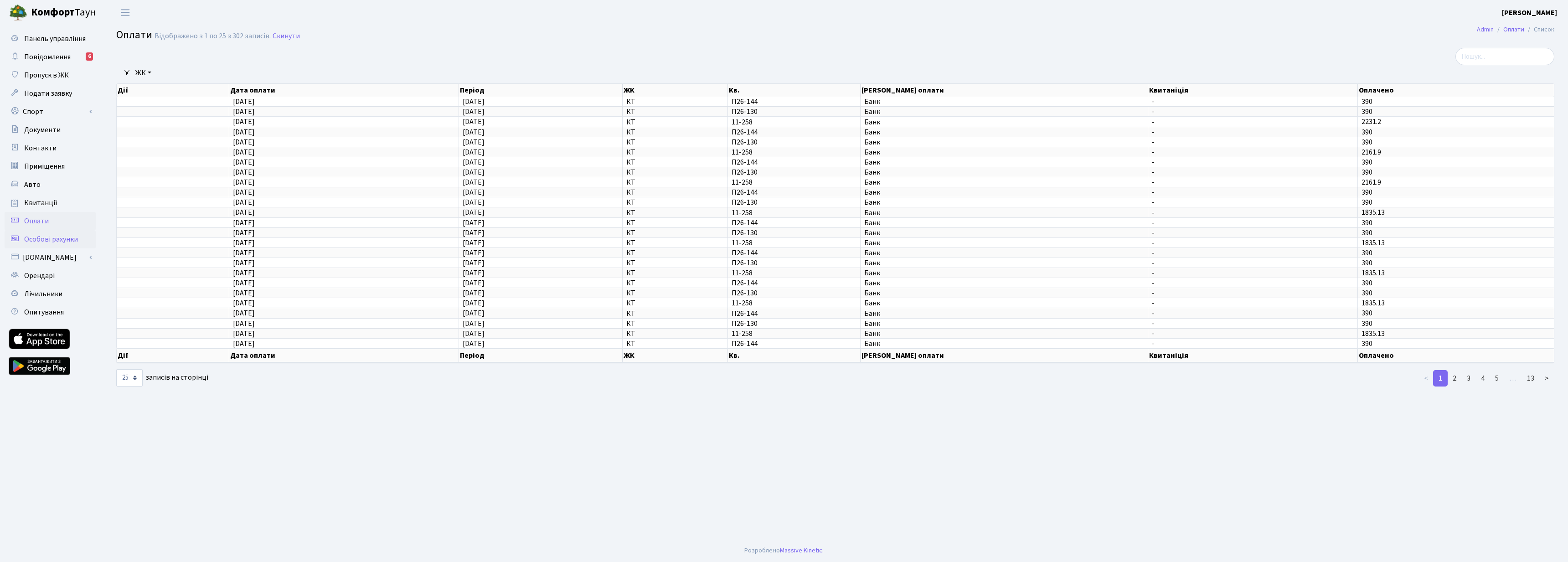
click at [35, 238] on span "Особові рахунки" at bounding box center [51, 239] width 54 height 10
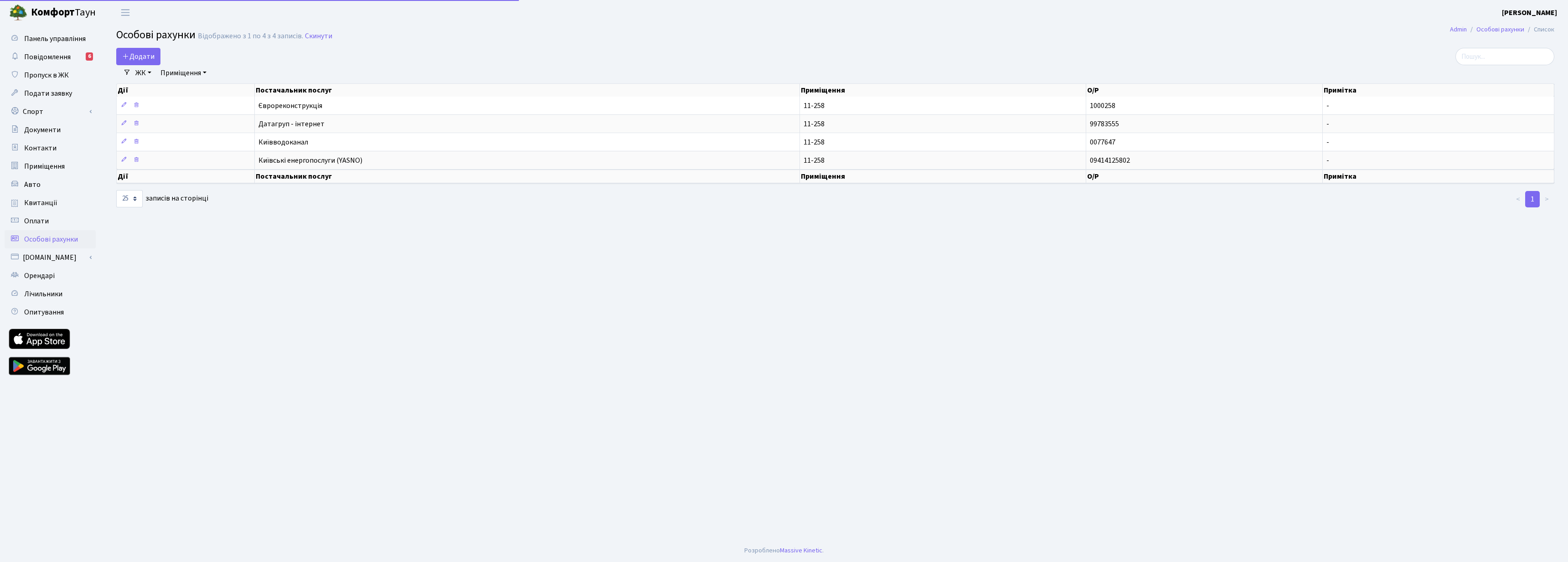
select select "25"
click at [37, 275] on span "Орендарі" at bounding box center [40, 276] width 30 height 10
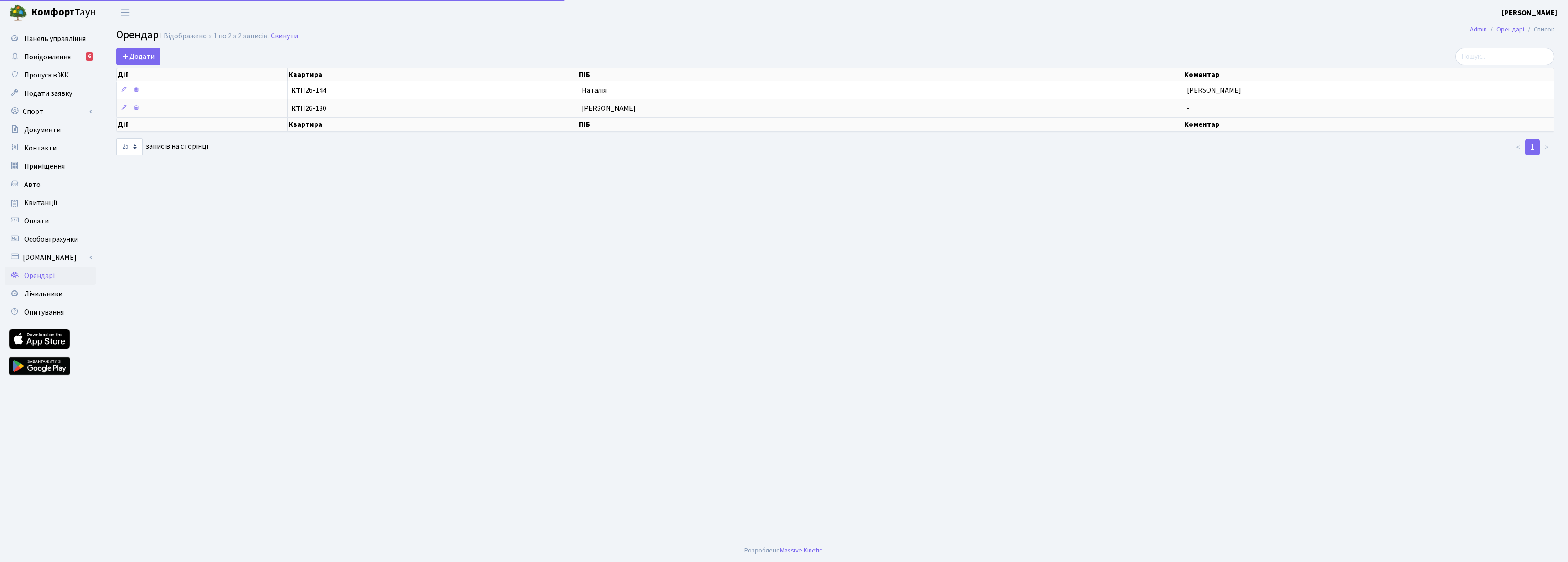
select select "25"
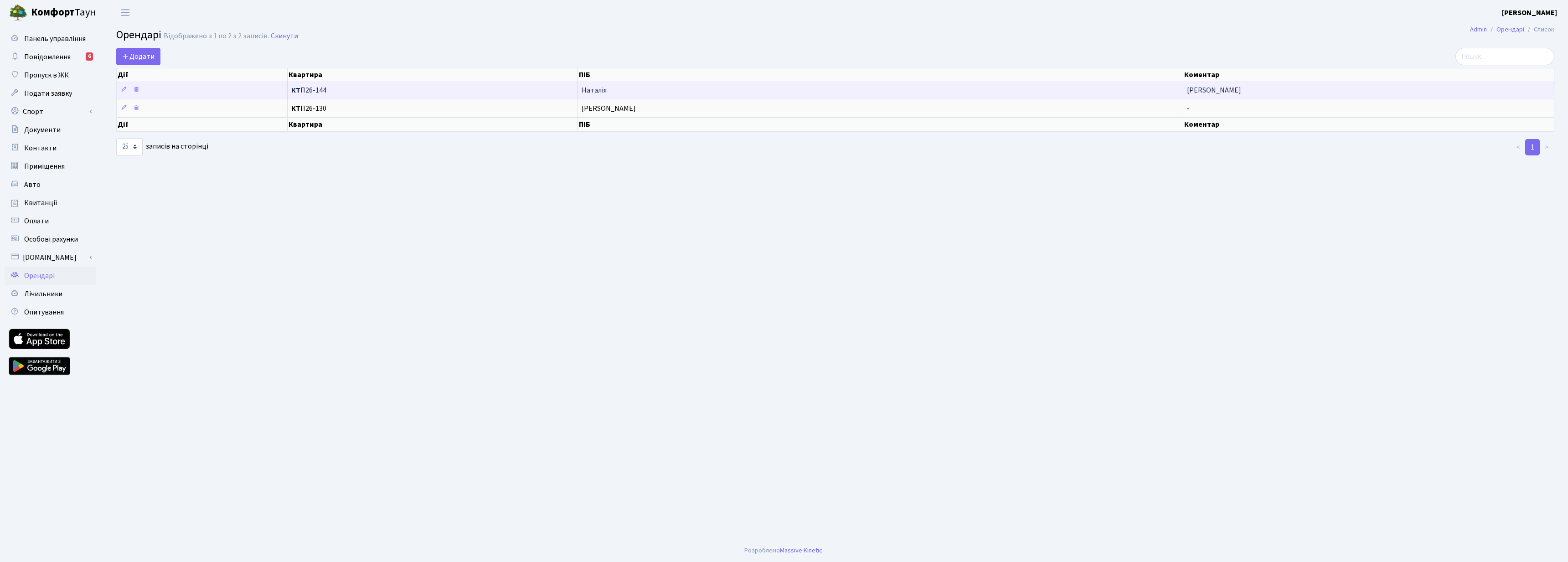
click at [643, 90] on span "Наталія" at bounding box center [881, 90] width 598 height 7
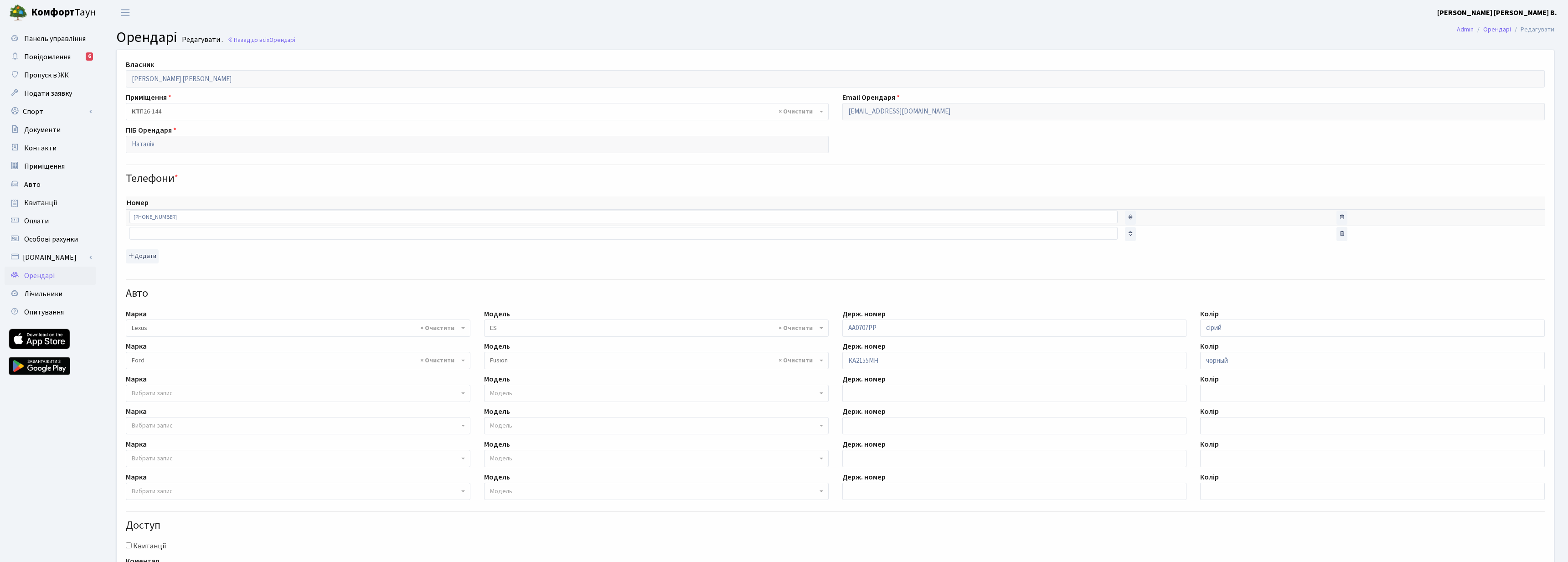
select select "2751"
select select "784"
click at [54, 274] on span "Орендарі" at bounding box center [40, 276] width 30 height 10
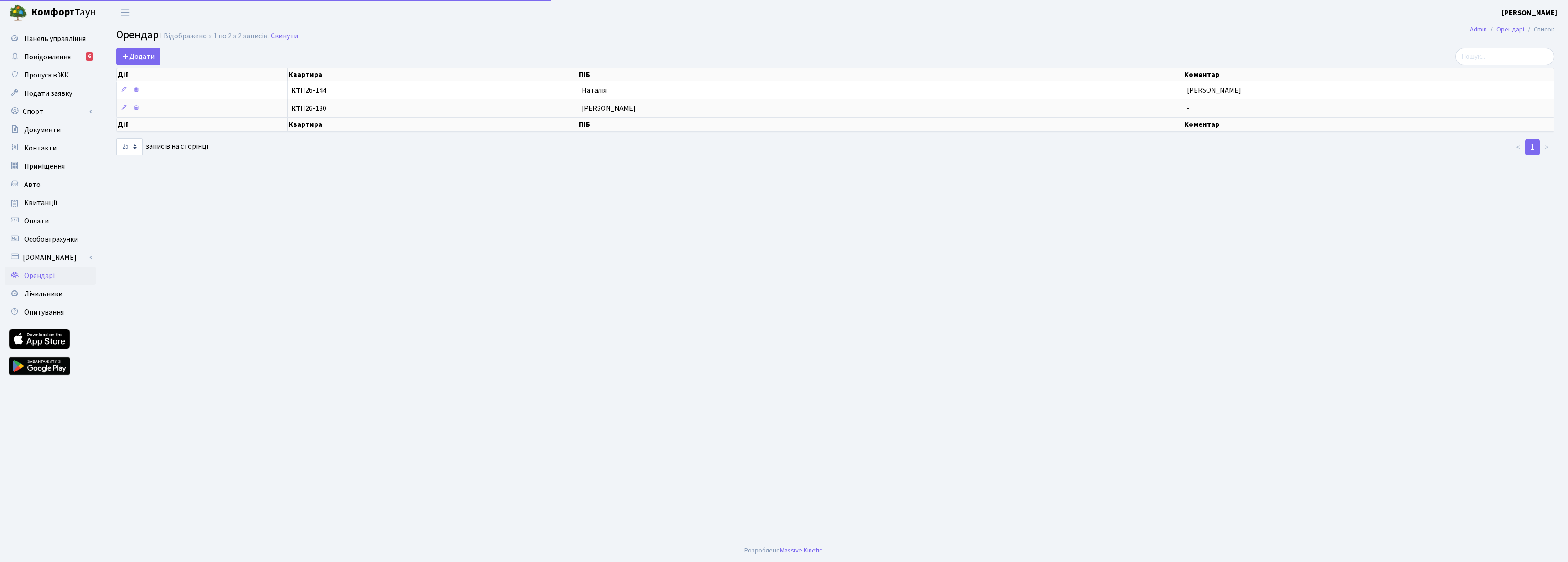
select select "25"
click at [324, 106] on span "КТ П26-130" at bounding box center [433, 108] width 282 height 7
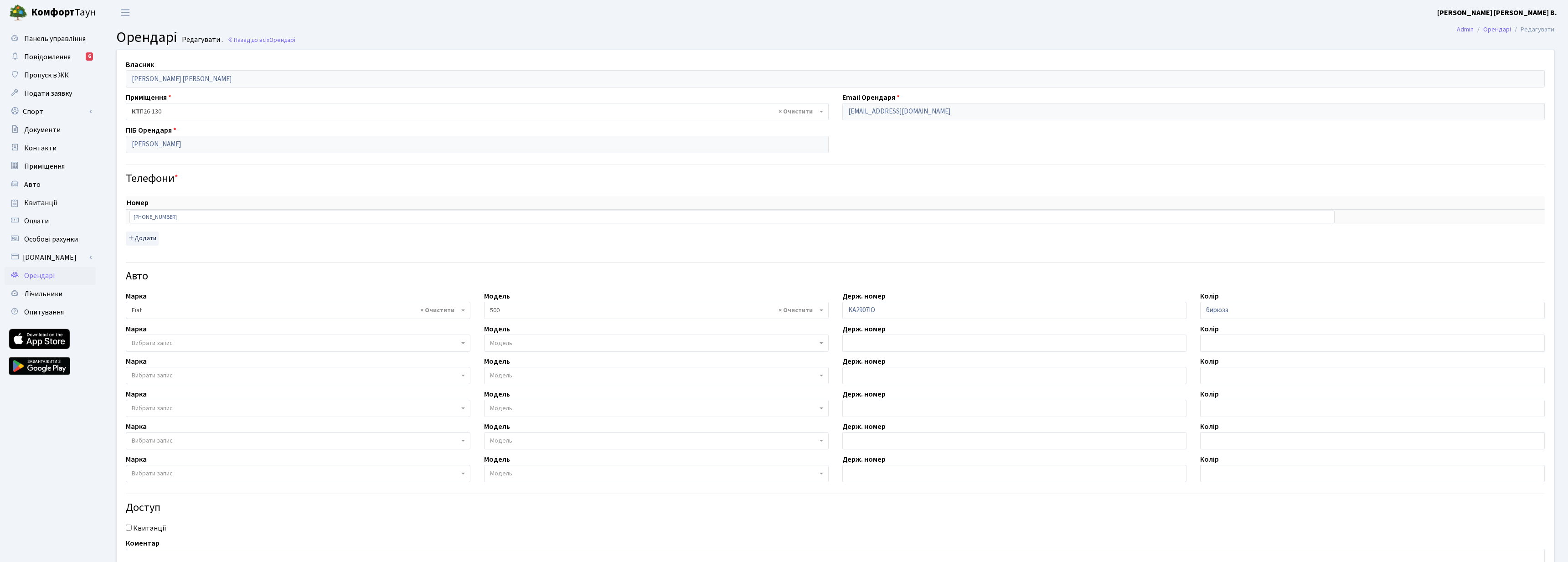
select select "2723"
click at [54, 113] on link "Спорт" at bounding box center [50, 111] width 91 height 18
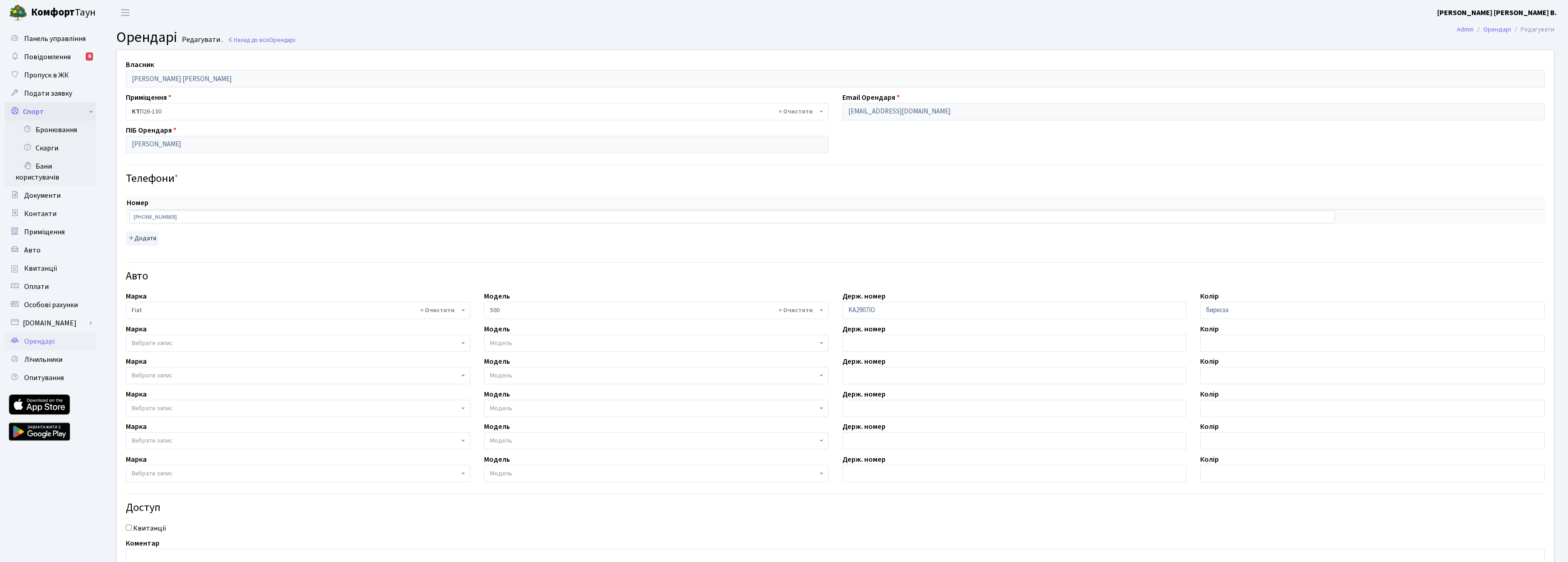
click at [54, 113] on link "Спорт" at bounding box center [50, 111] width 91 height 18
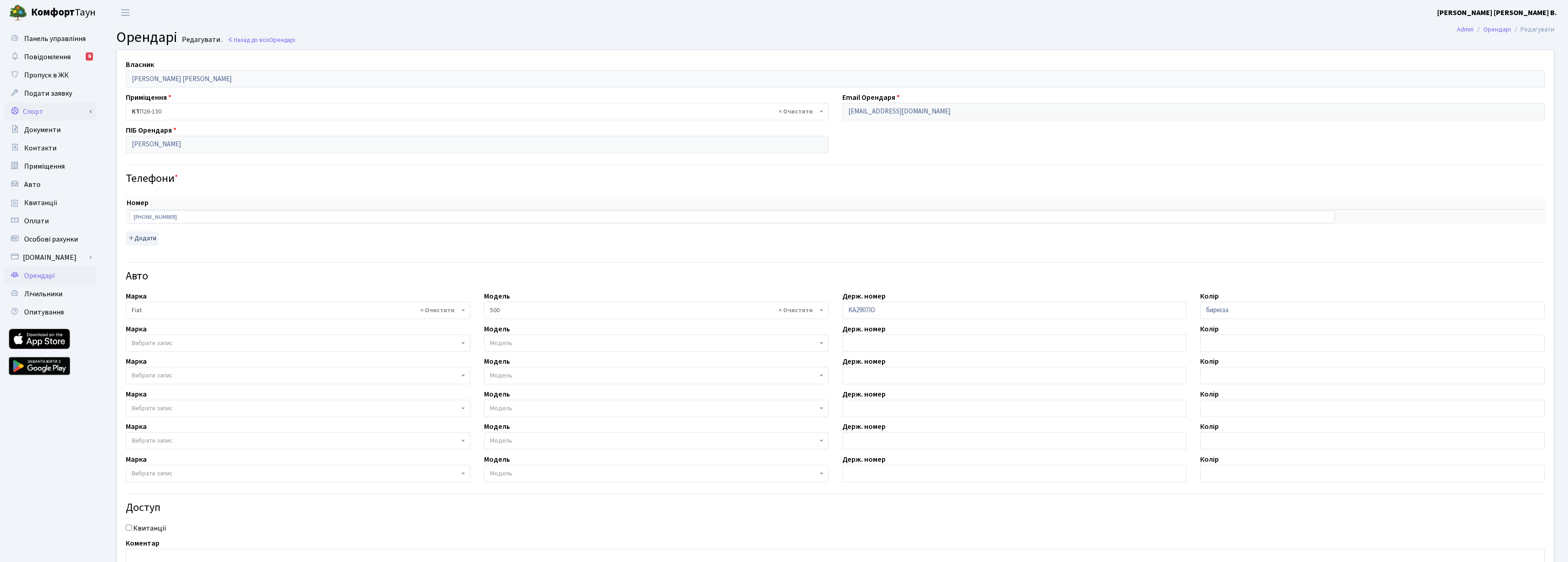
click at [54, 113] on link "Спорт" at bounding box center [50, 111] width 91 height 18
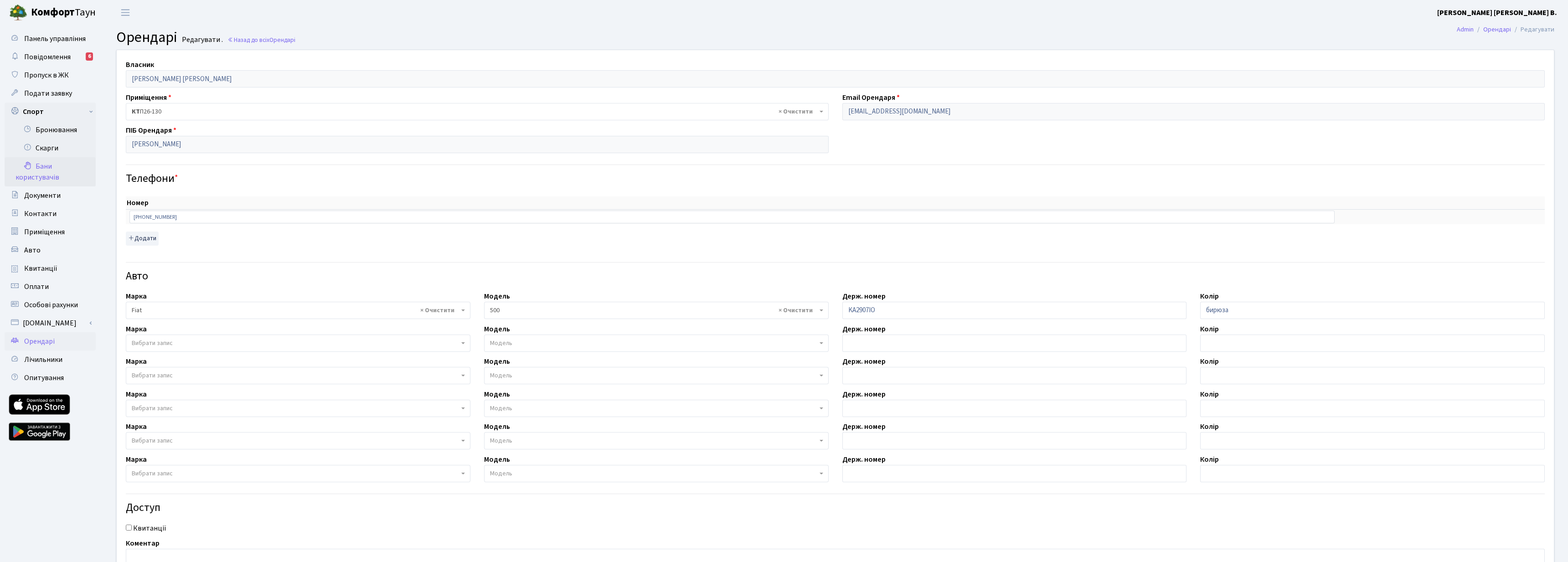
click at [48, 167] on link "Бани користувачів" at bounding box center [50, 172] width 91 height 29
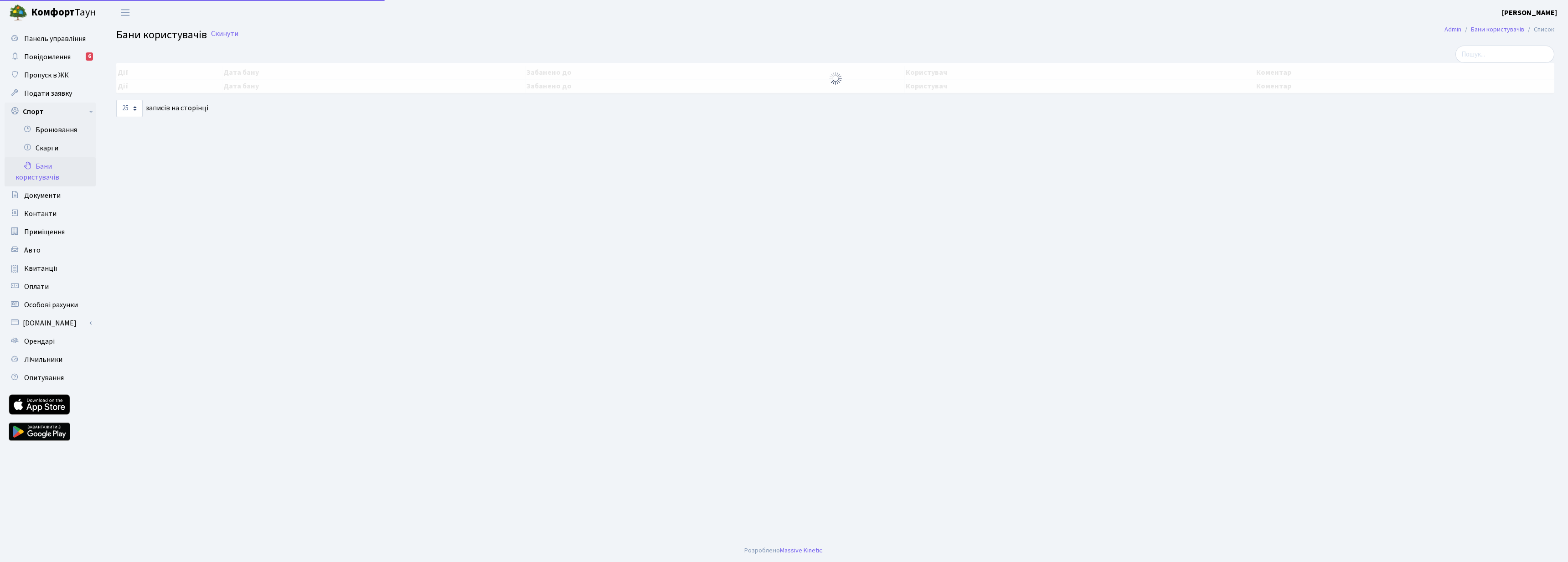
select select "25"
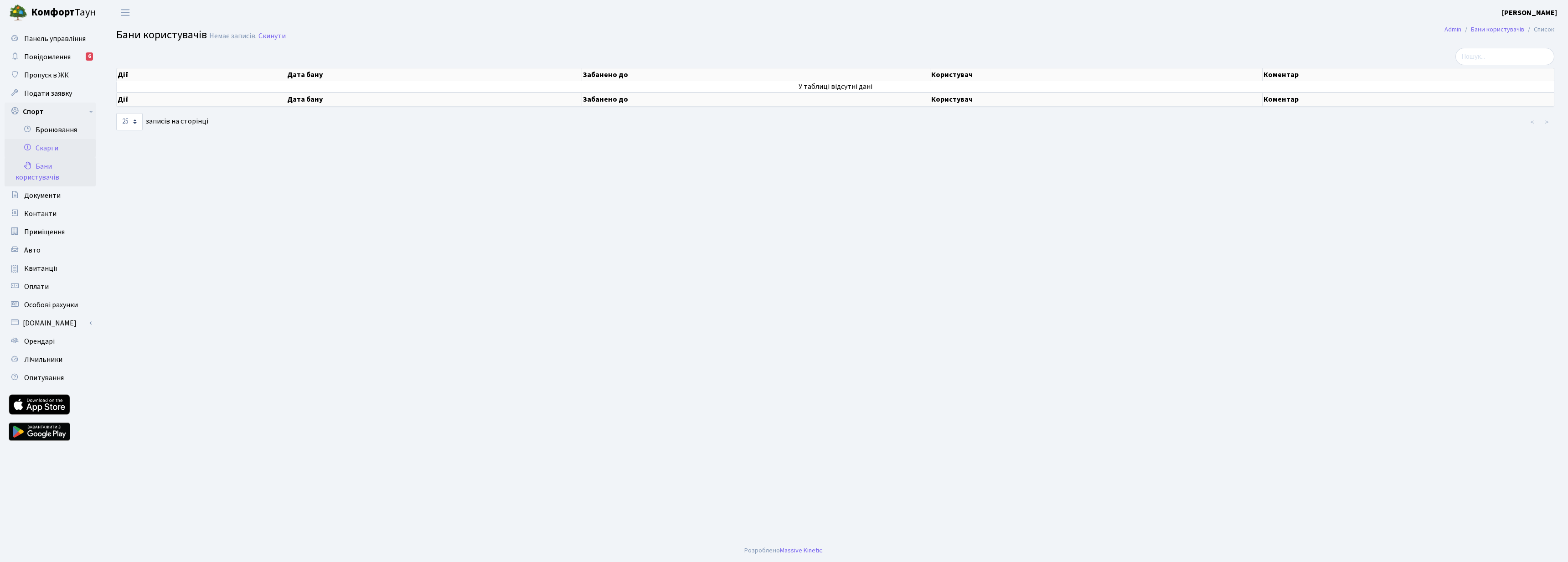
click at [51, 150] on link "Скарги" at bounding box center [50, 148] width 91 height 18
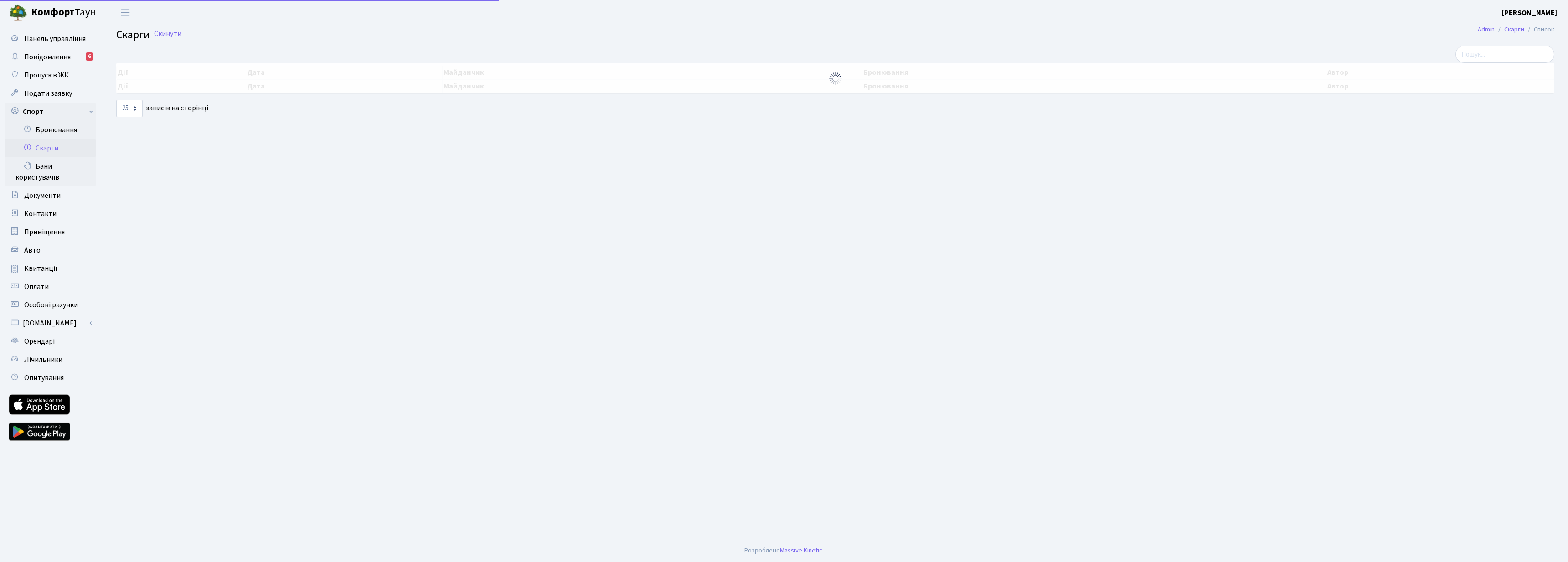
select select "25"
click at [55, 135] on link "Бронювання" at bounding box center [50, 130] width 91 height 18
select select "25"
click at [74, 111] on link "Спорт" at bounding box center [50, 111] width 91 height 18
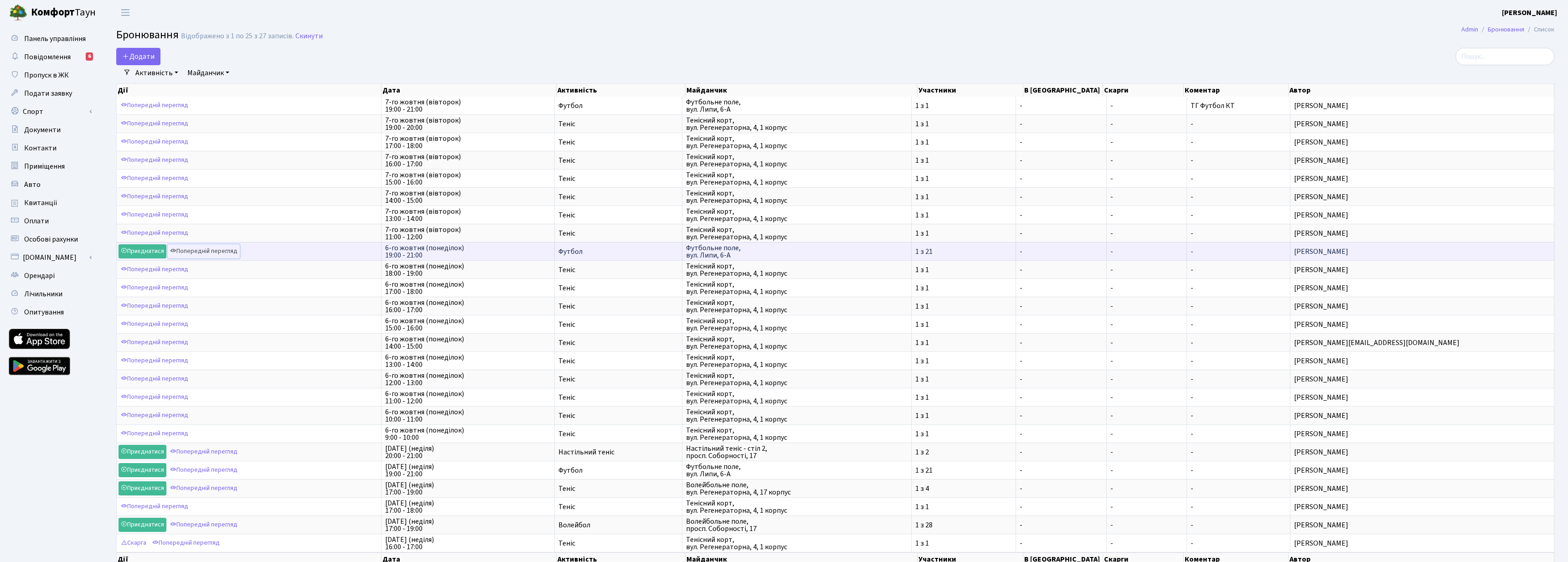
click at [207, 253] on link "Попередній перегляд" at bounding box center [204, 251] width 72 height 14
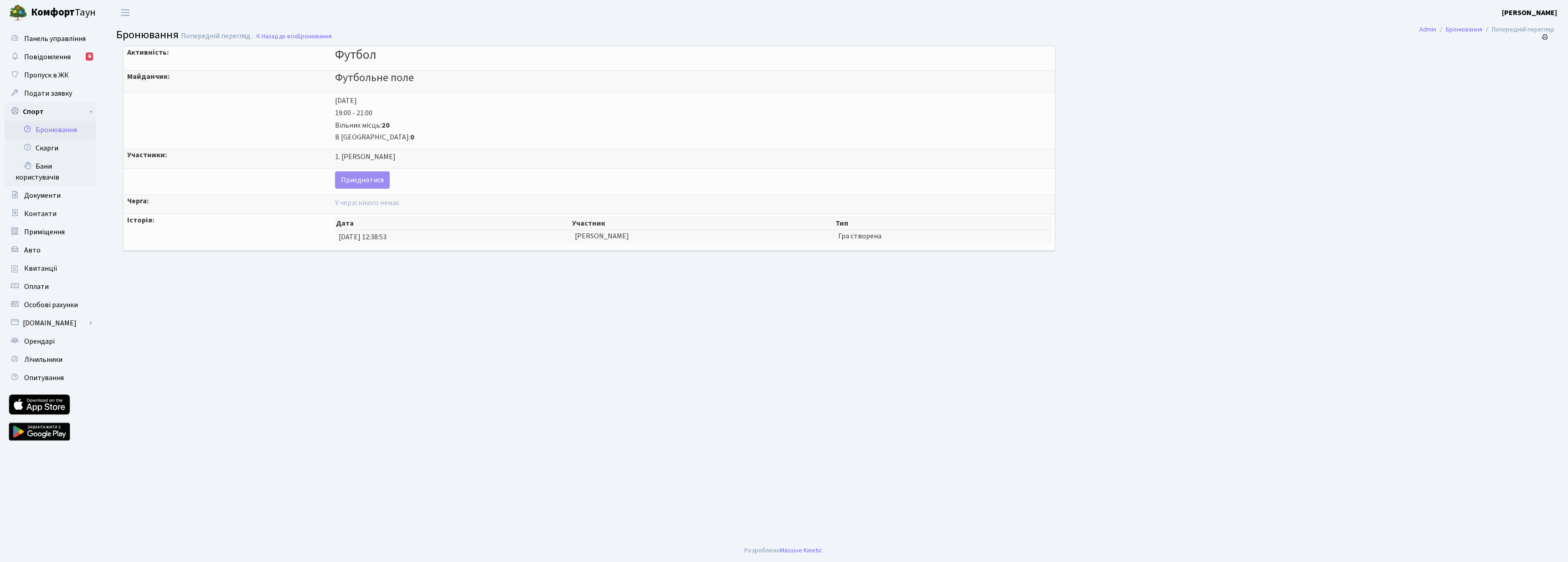
click at [58, 130] on link "Бронювання" at bounding box center [50, 130] width 91 height 18
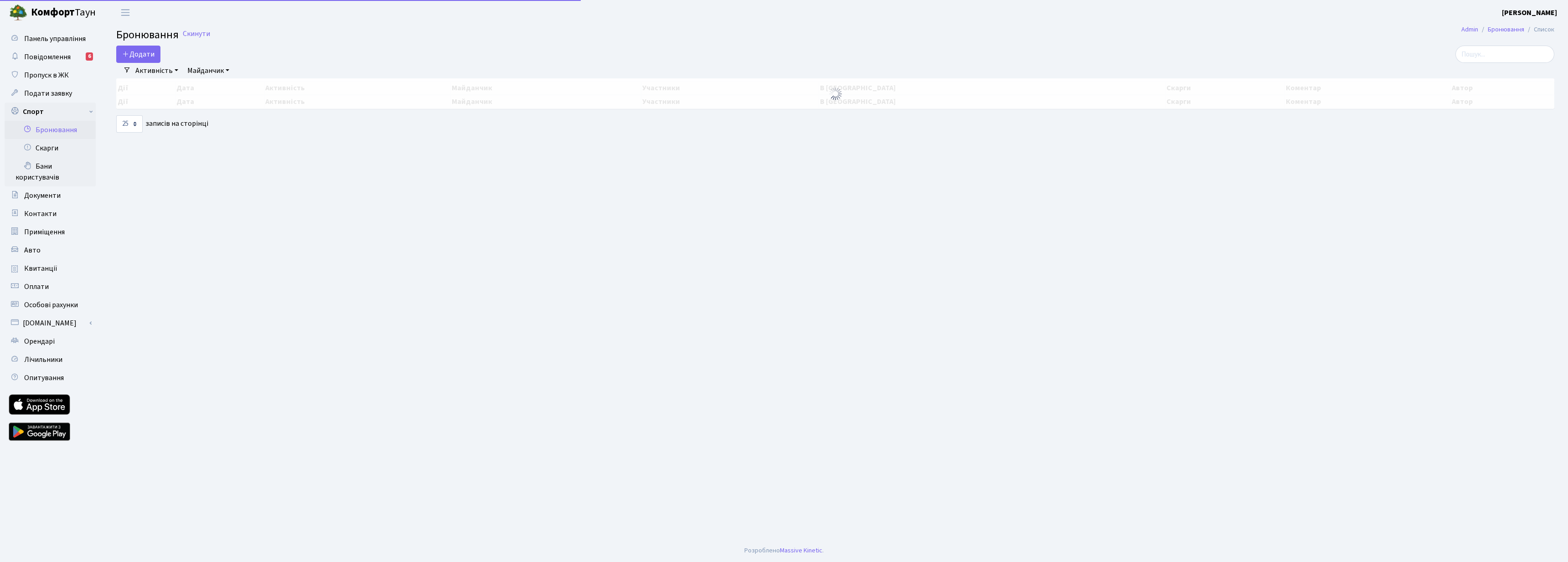
select select "25"
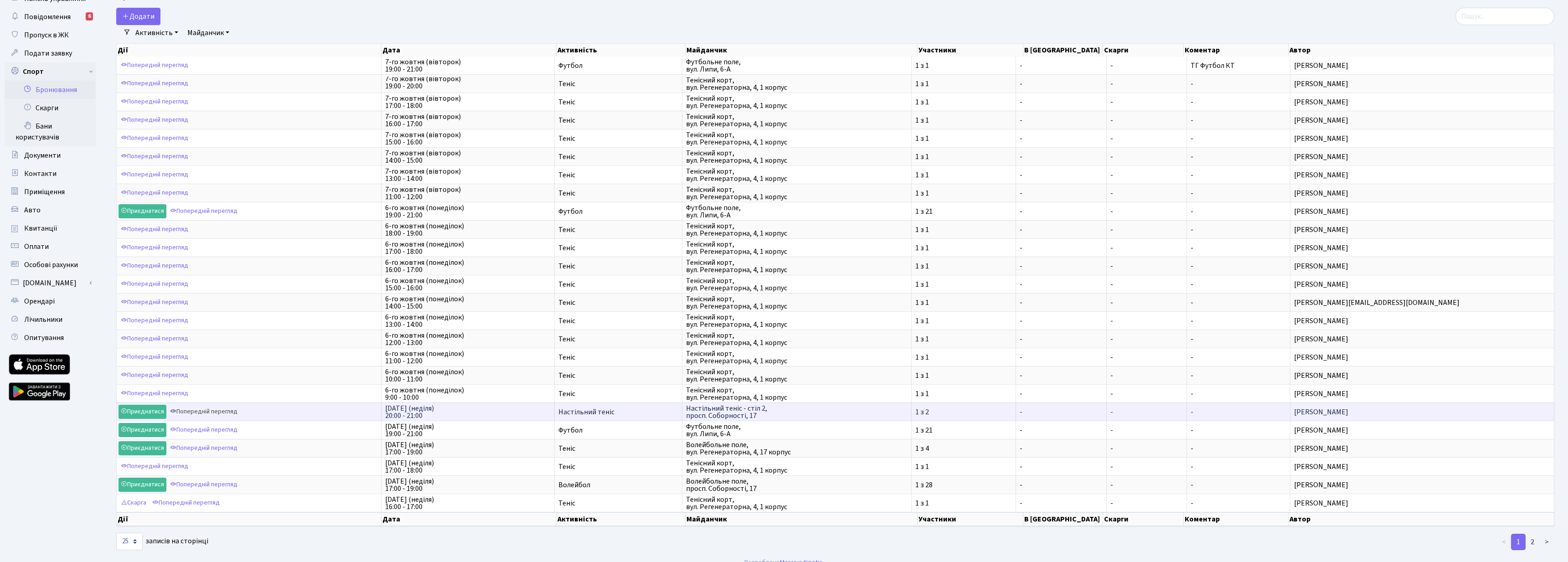
scroll to position [52, 0]
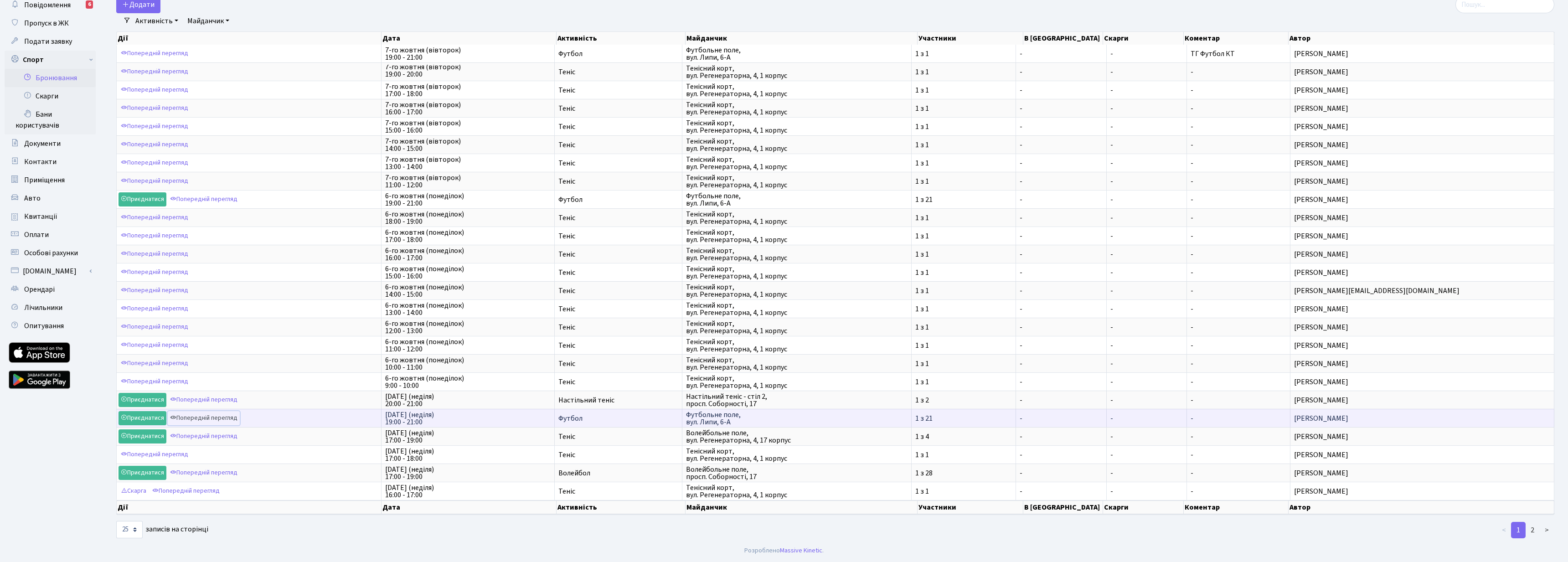
click at [217, 418] on link "Попередній перегляд" at bounding box center [204, 418] width 72 height 14
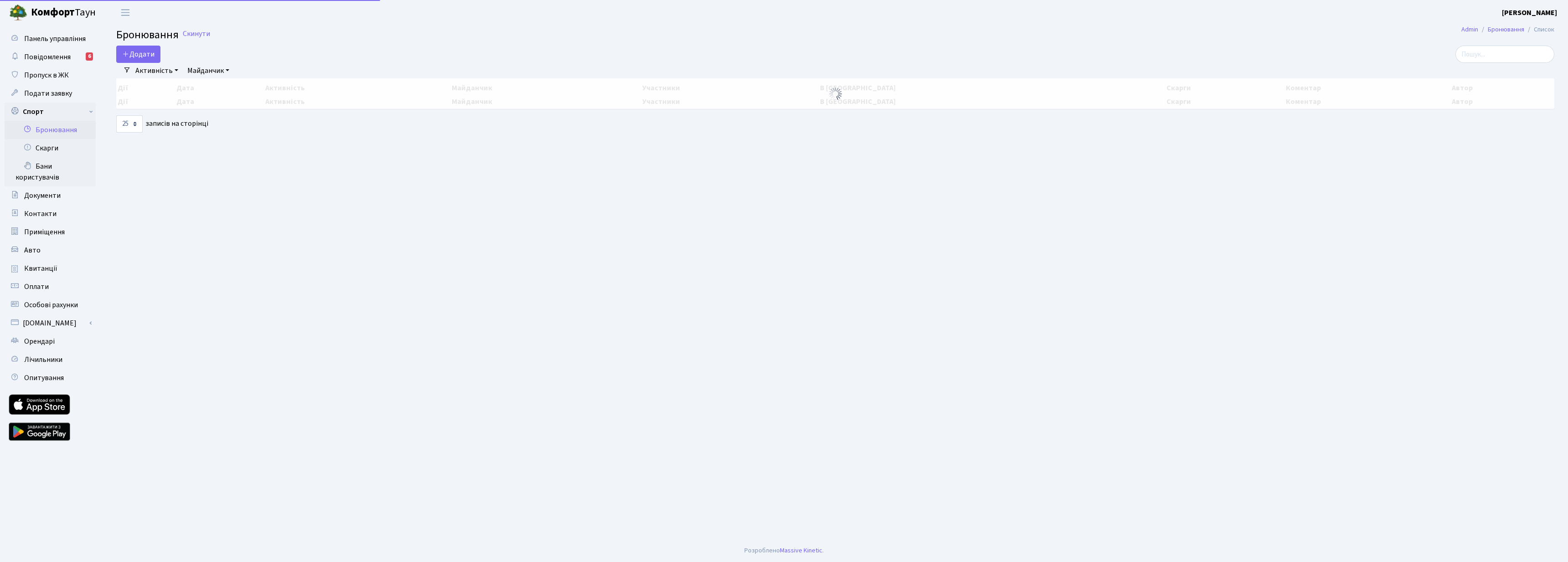
select select "25"
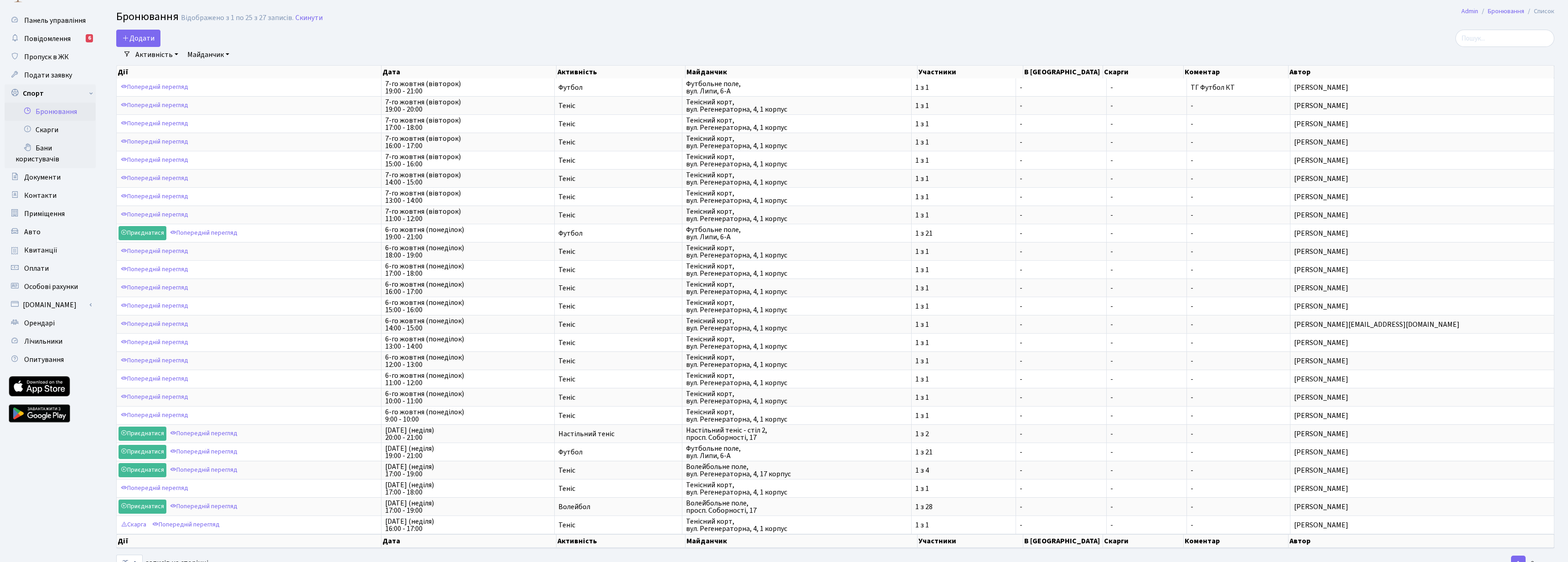
scroll to position [52, 0]
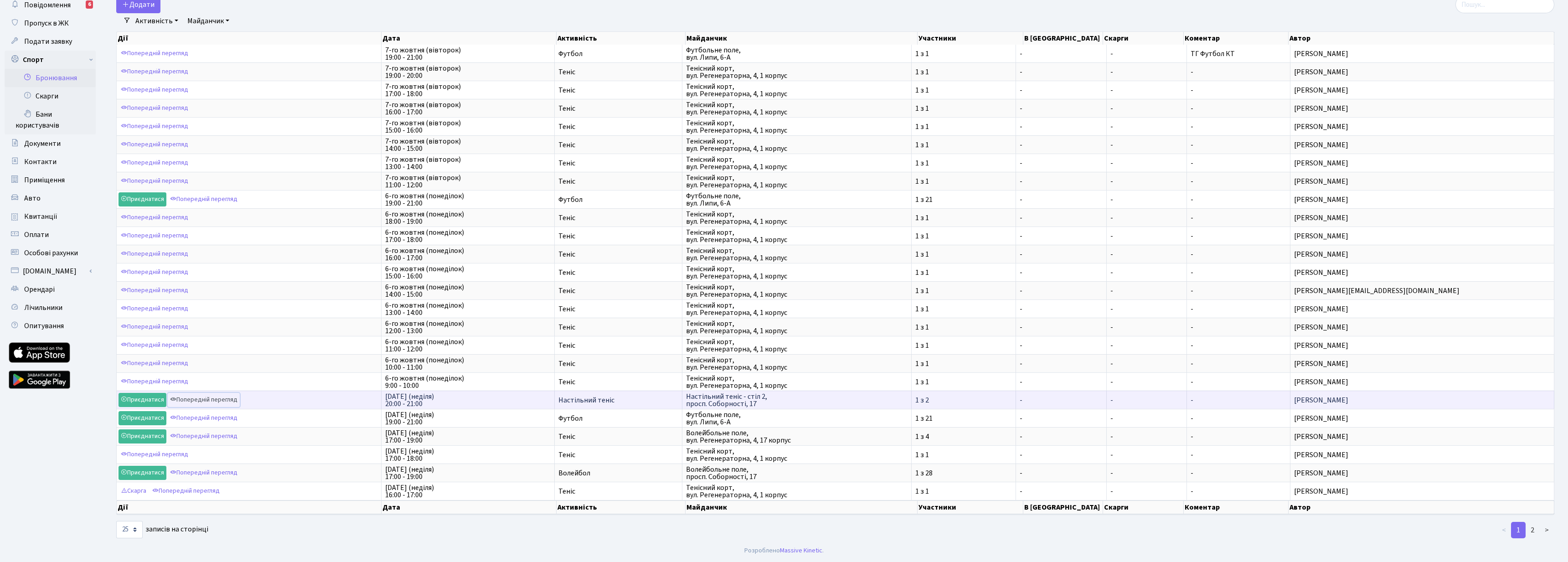
click at [201, 397] on link "Попередній перегляд" at bounding box center [204, 399] width 72 height 14
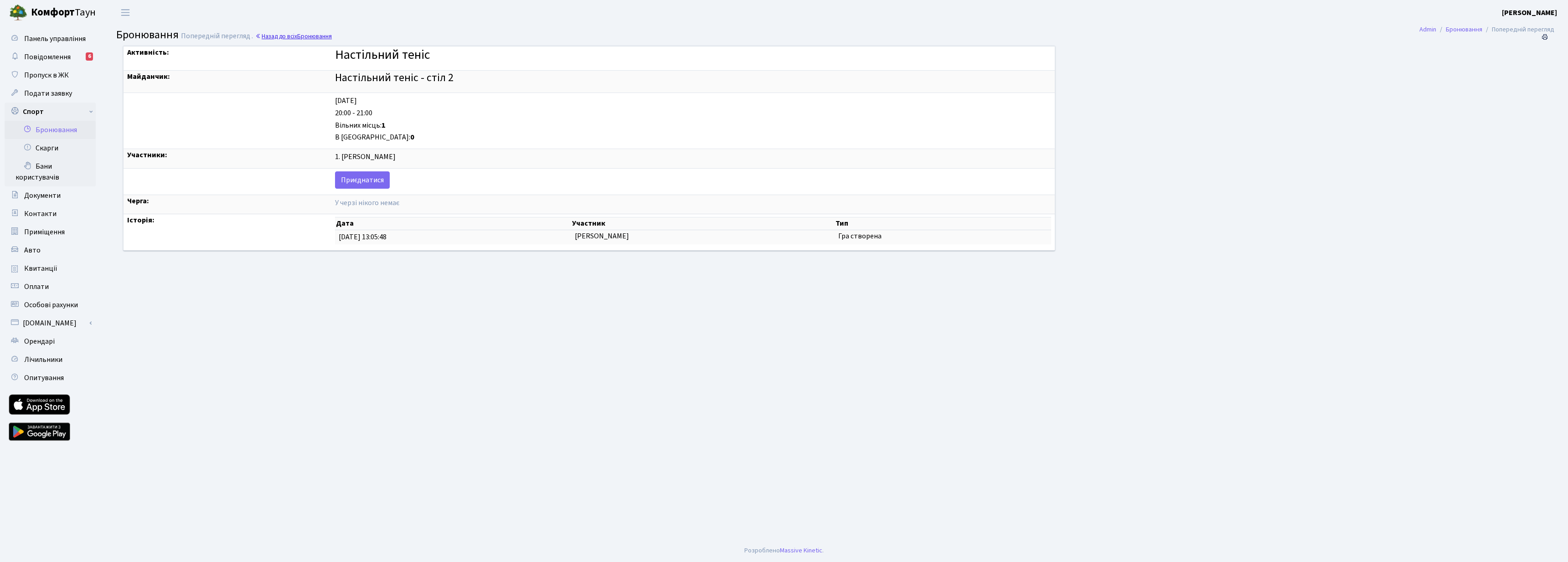
click at [272, 37] on link "Назад до всіх Бронювання" at bounding box center [293, 36] width 77 height 9
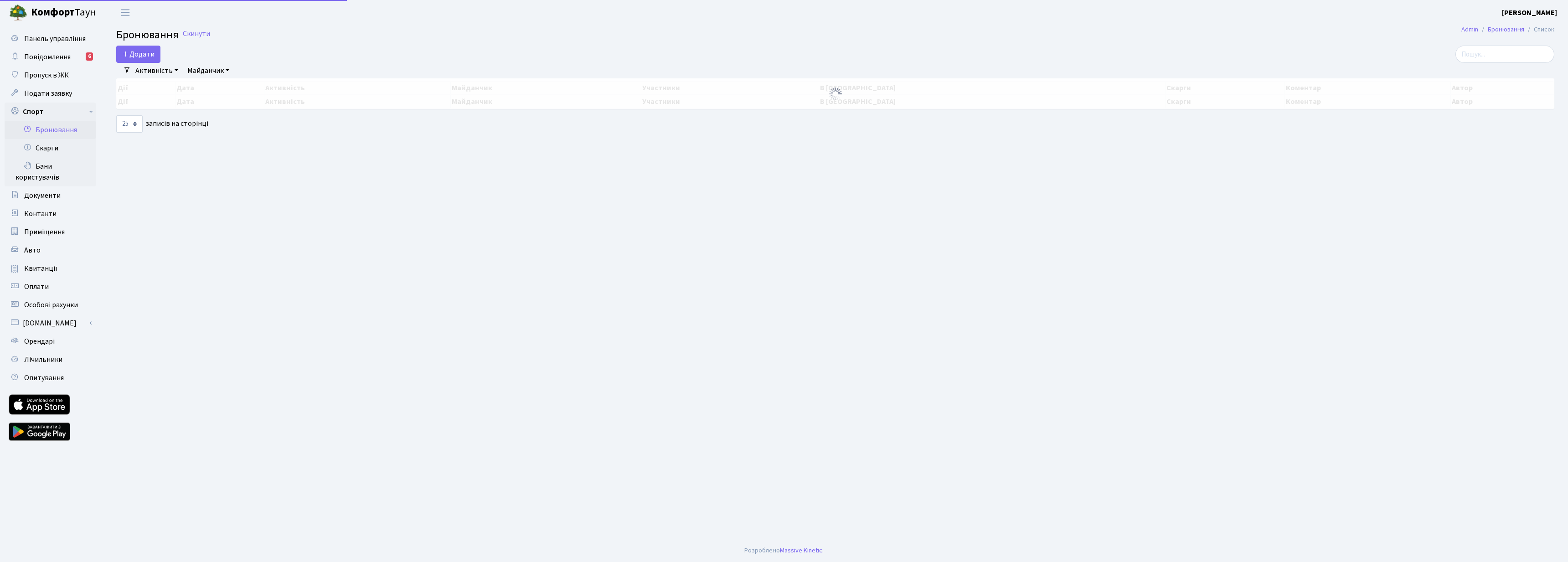
select select "25"
click at [50, 57] on span "Повідомлення" at bounding box center [47, 57] width 46 height 10
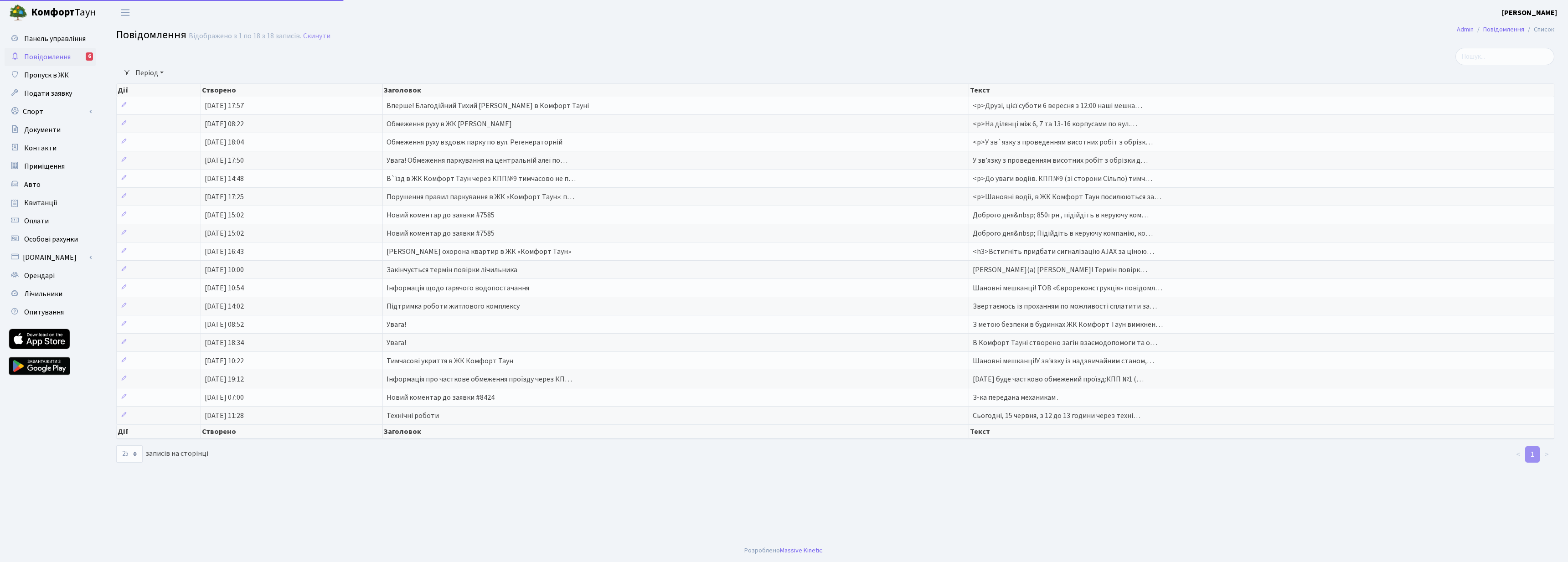
select select "25"
click at [46, 38] on span "Панель управління" at bounding box center [55, 38] width 61 height 10
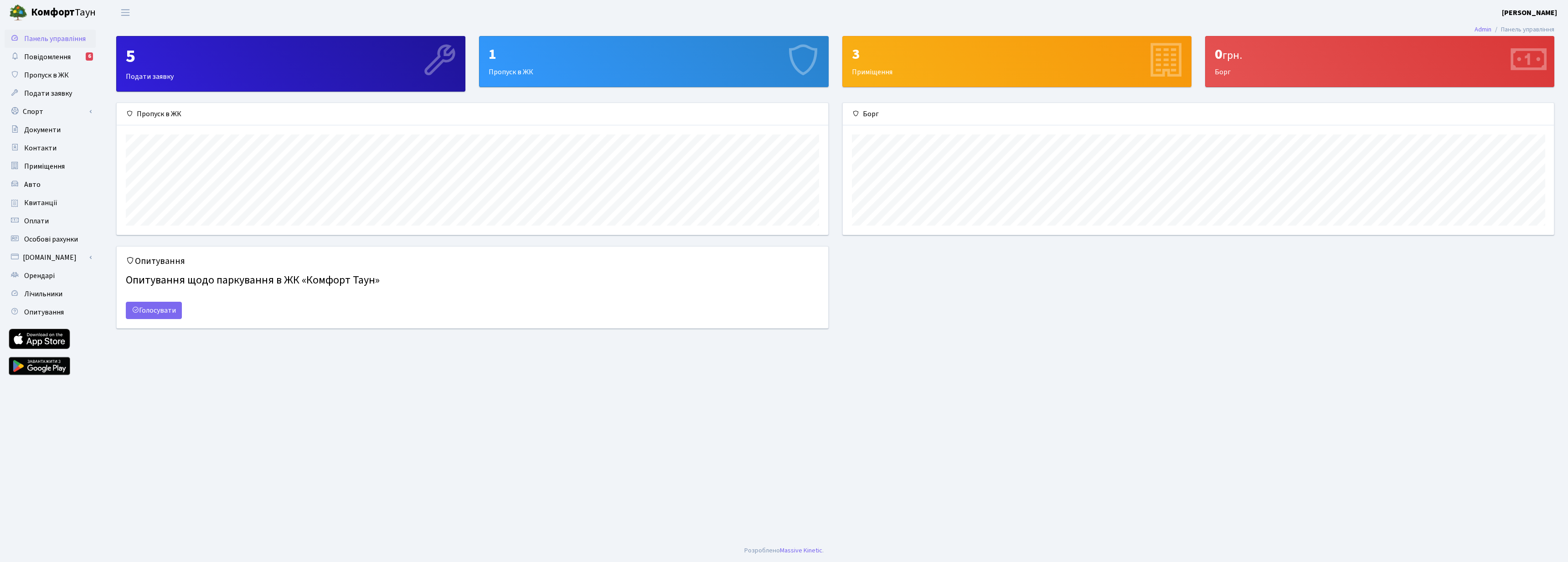
scroll to position [132, 711]
click at [168, 311] on link "Голосувати" at bounding box center [154, 311] width 56 height 17
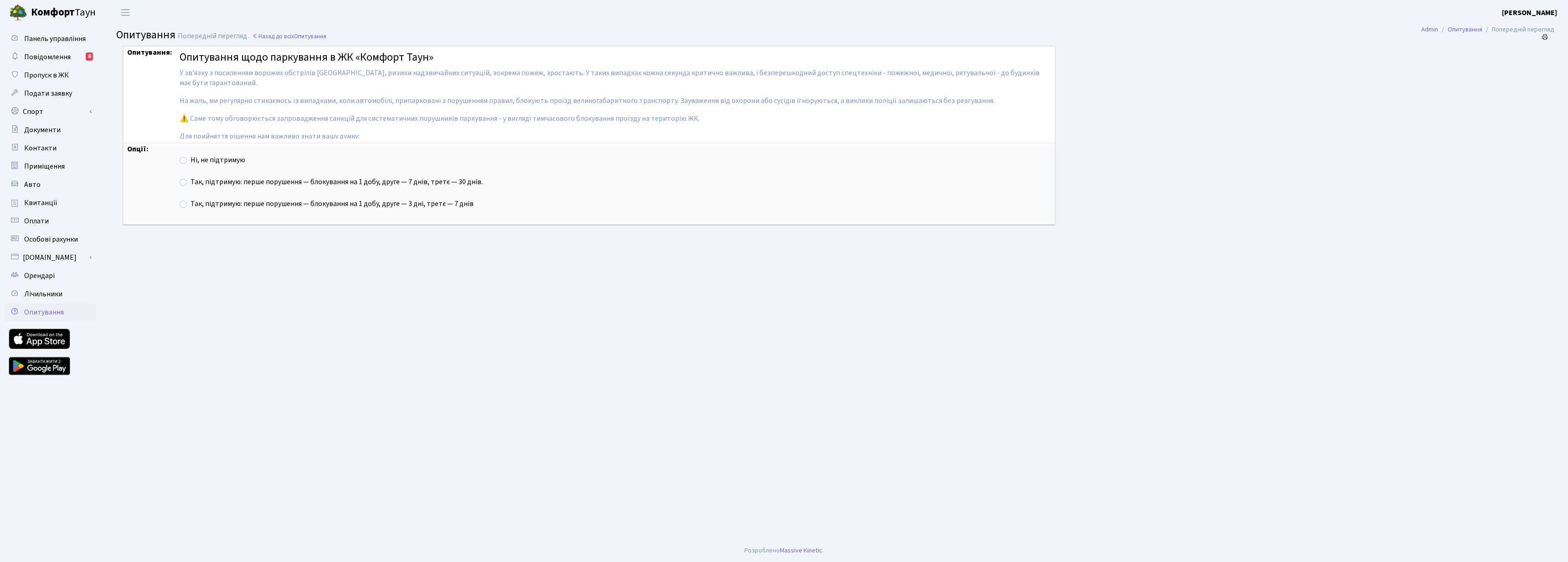
click at [208, 181] on label "Так, підтримую: перше порушення — блокування на 1 добу, друге — 7 днів, третє —…" at bounding box center [337, 182] width 292 height 10
click at [197, 181] on input "Так, підтримую: перше порушення — блокування на 1 добу, друге — 7 днів, третє —…" at bounding box center [194, 180] width 6 height 6
radio input "true"
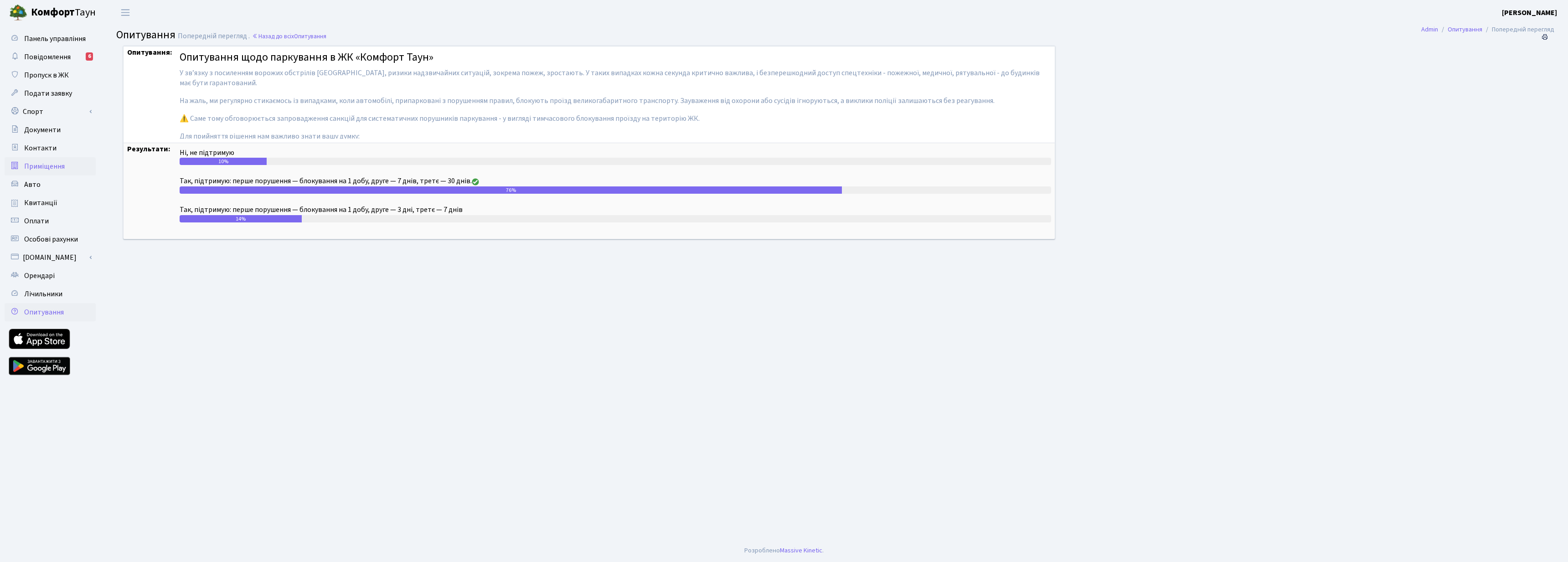
click at [44, 169] on span "Приміщення" at bounding box center [44, 166] width 41 height 10
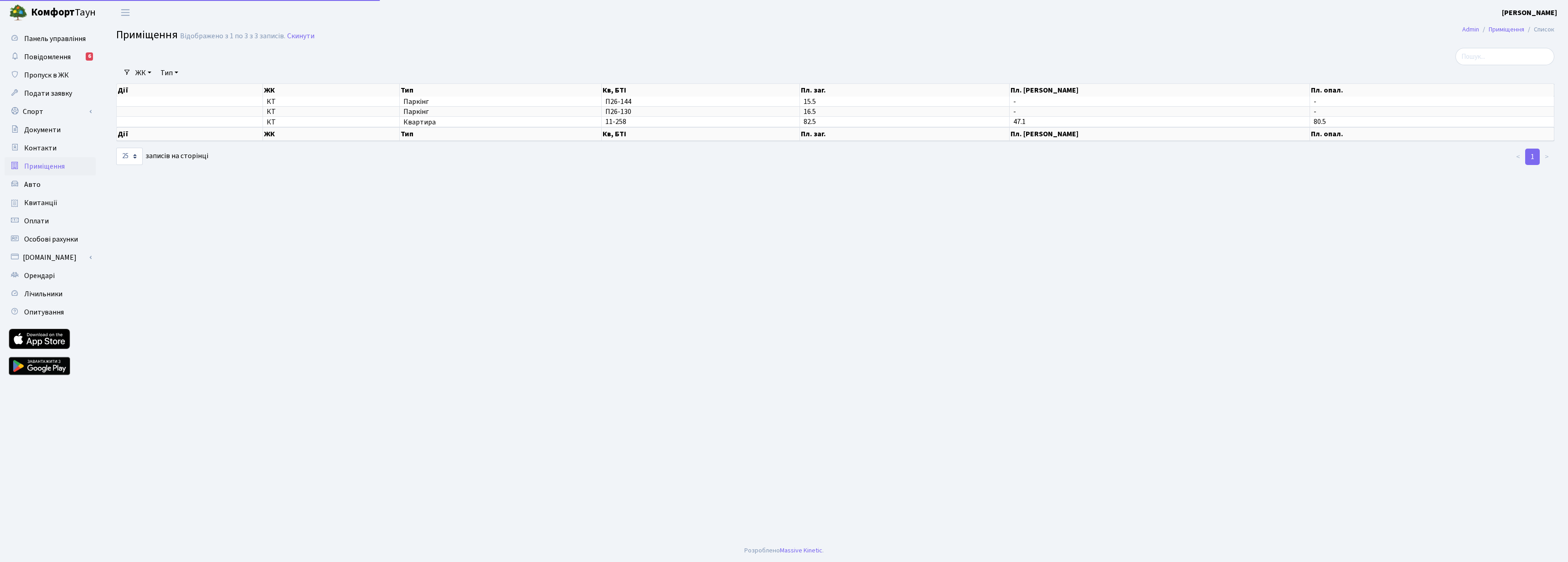
select select "25"
click at [41, 205] on span "Квитанції" at bounding box center [41, 203] width 33 height 10
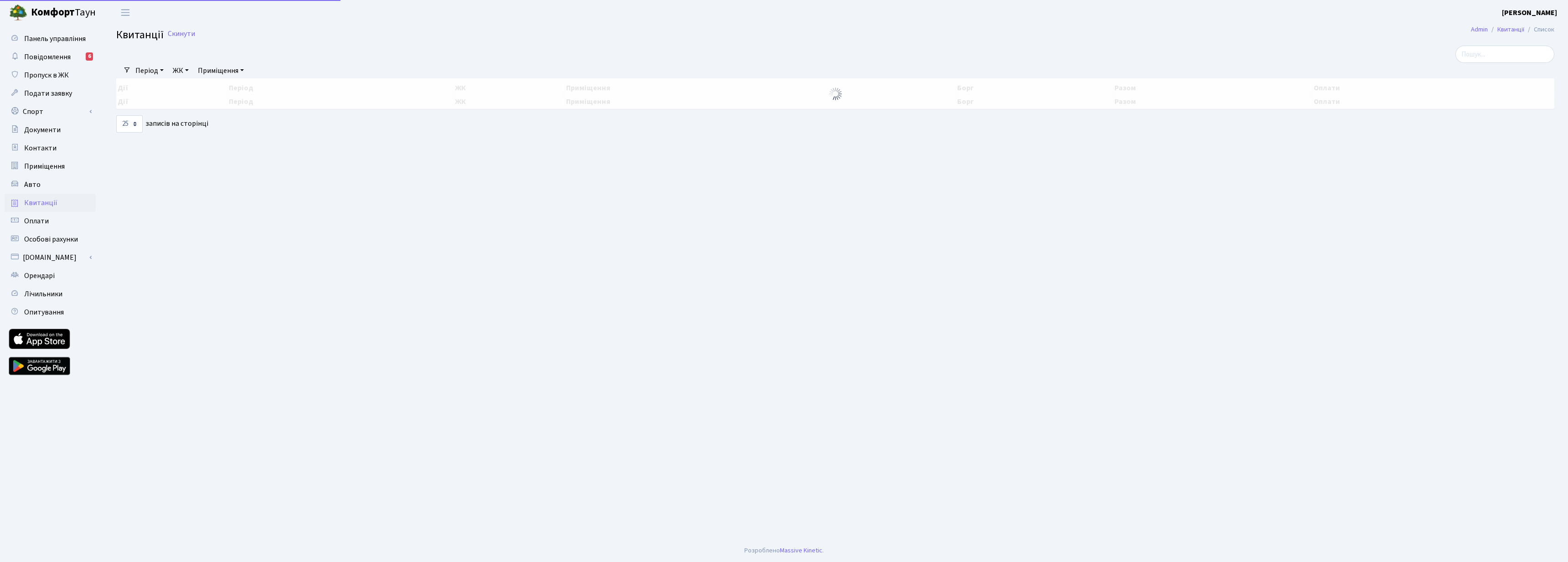
select select "25"
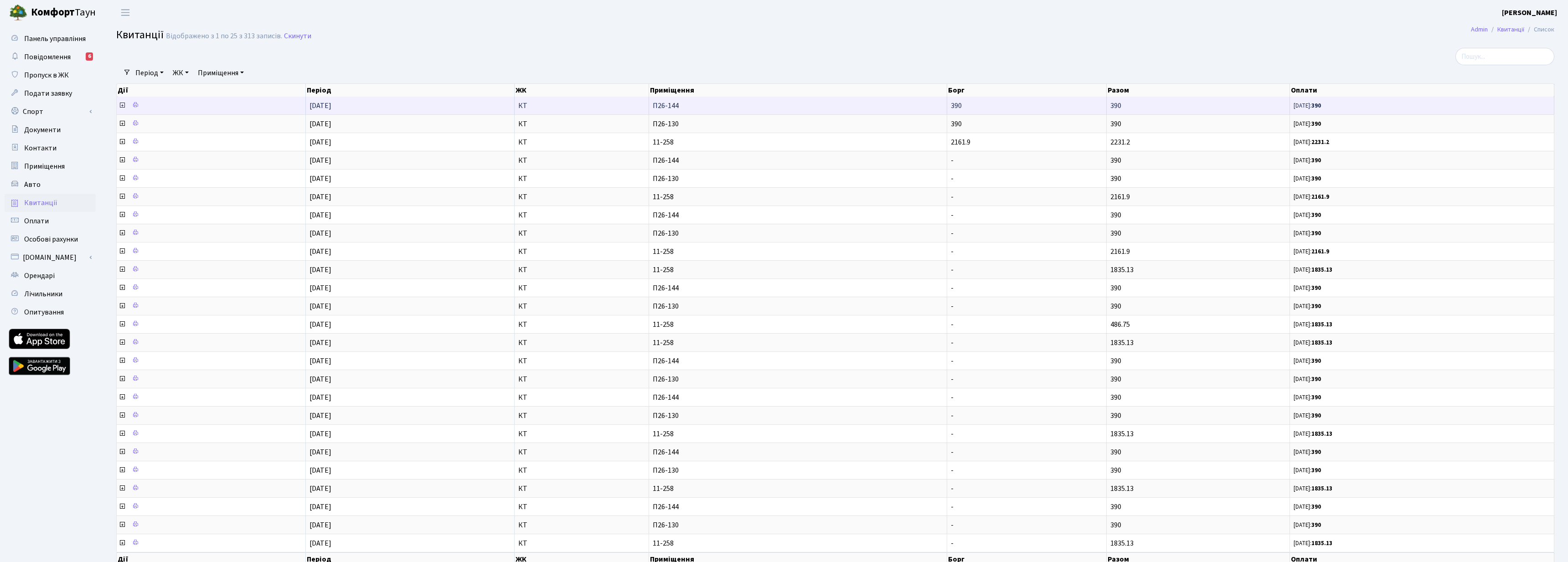
click at [122, 105] on icon at bounding box center [122, 105] width 7 height 7
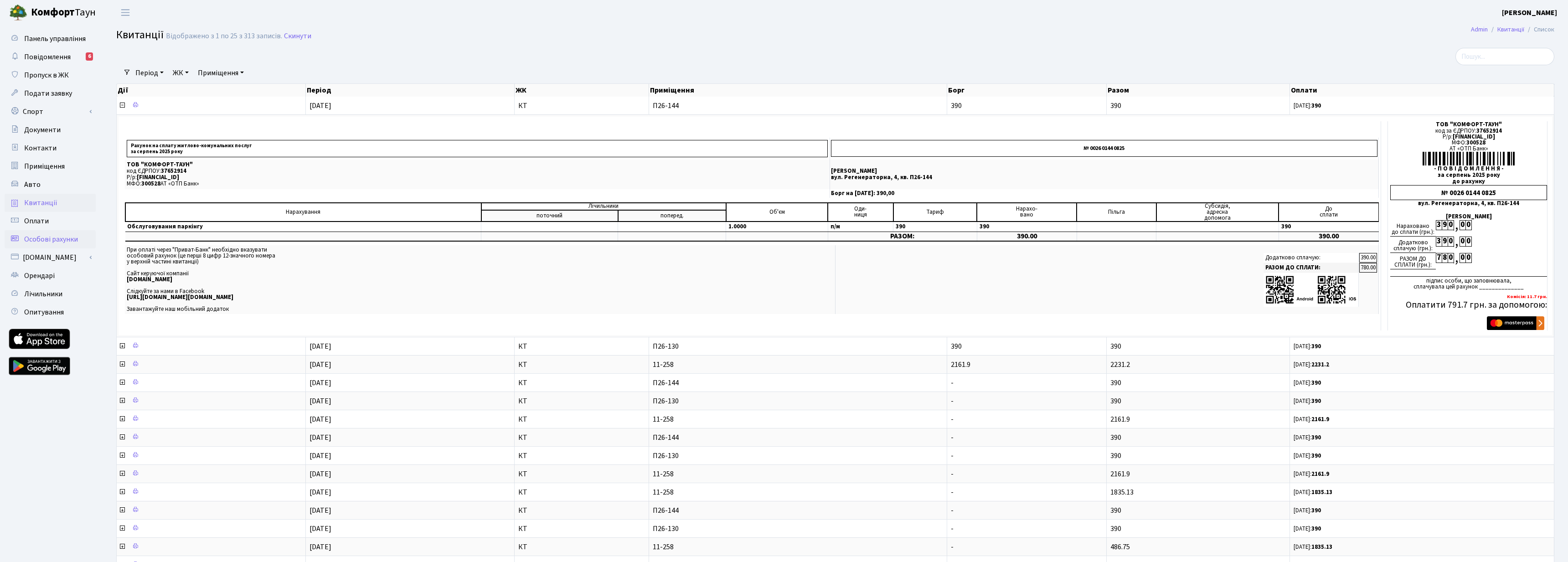
click at [48, 242] on span "Особові рахунки" at bounding box center [51, 239] width 54 height 10
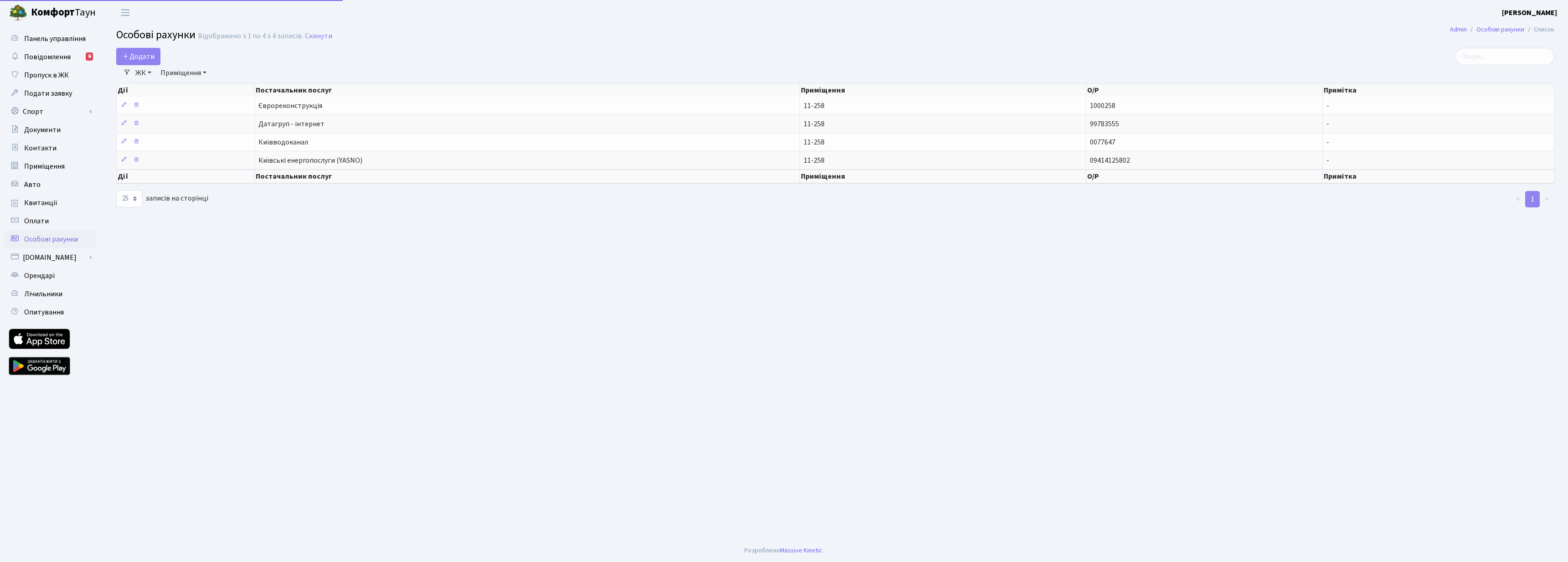
select select "25"
click at [45, 293] on span "Лічильники" at bounding box center [43, 294] width 38 height 10
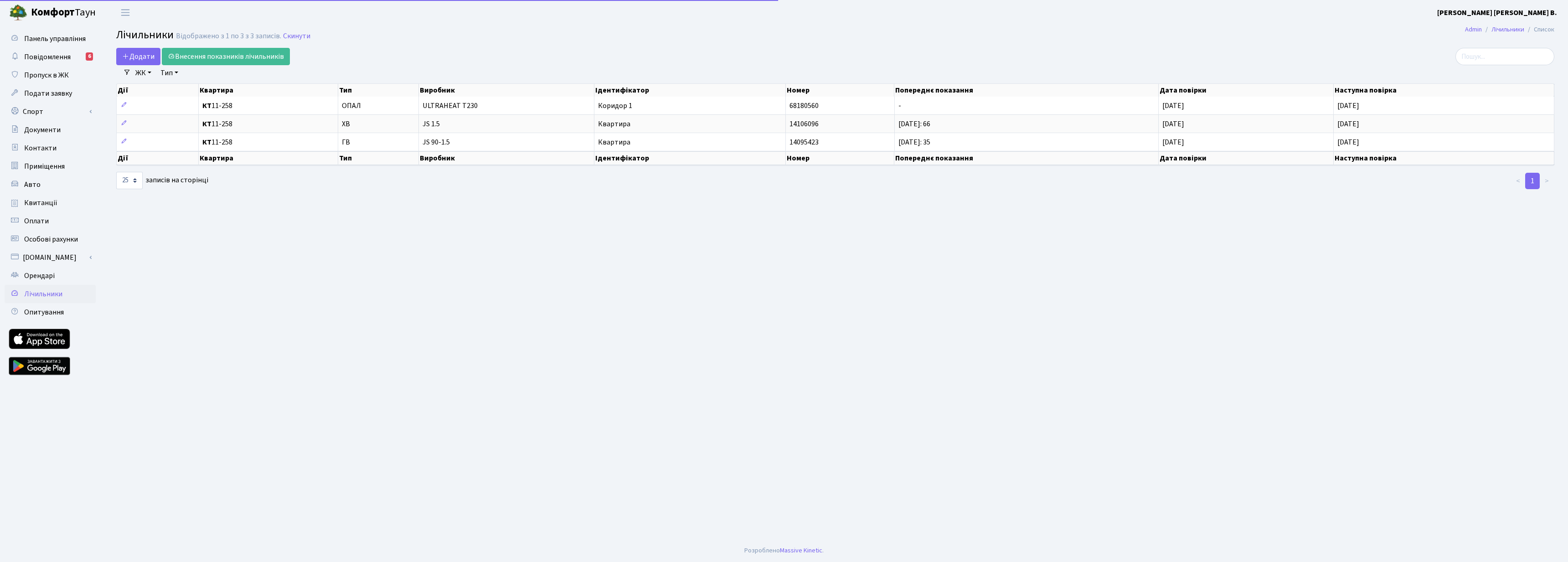
select select "25"
click at [124, 124] on icon at bounding box center [124, 123] width 6 height 6
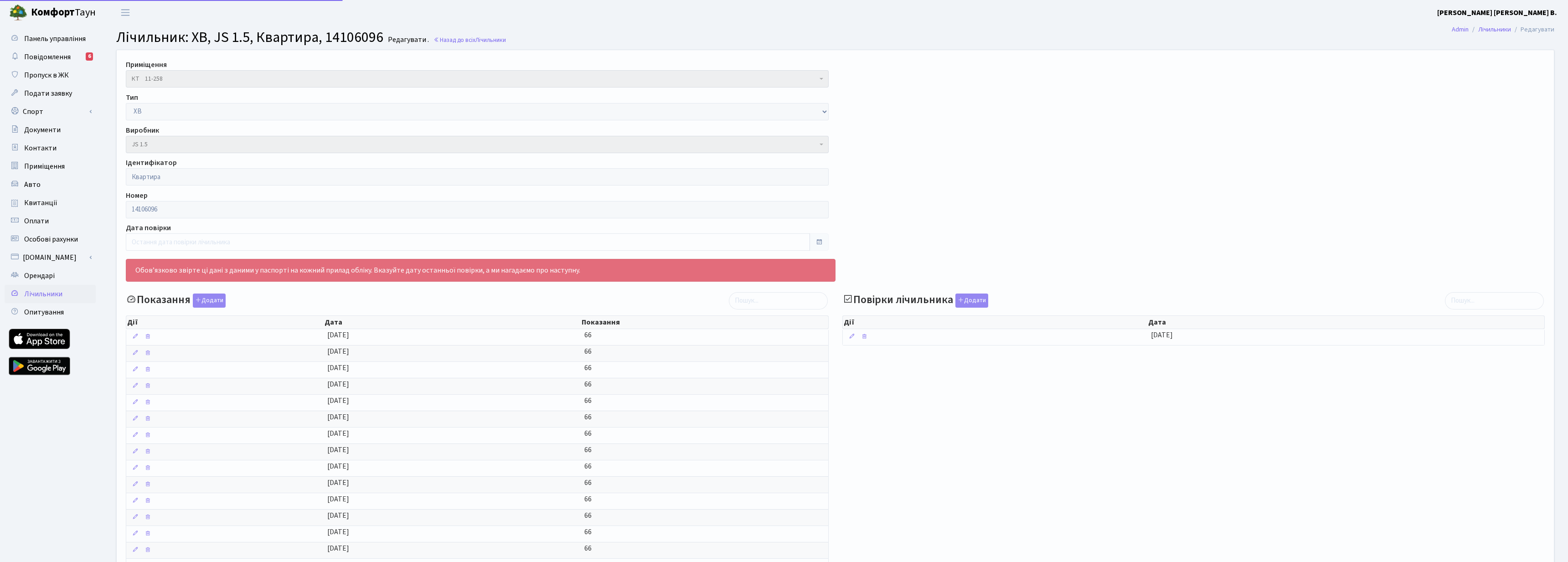
select select "25"
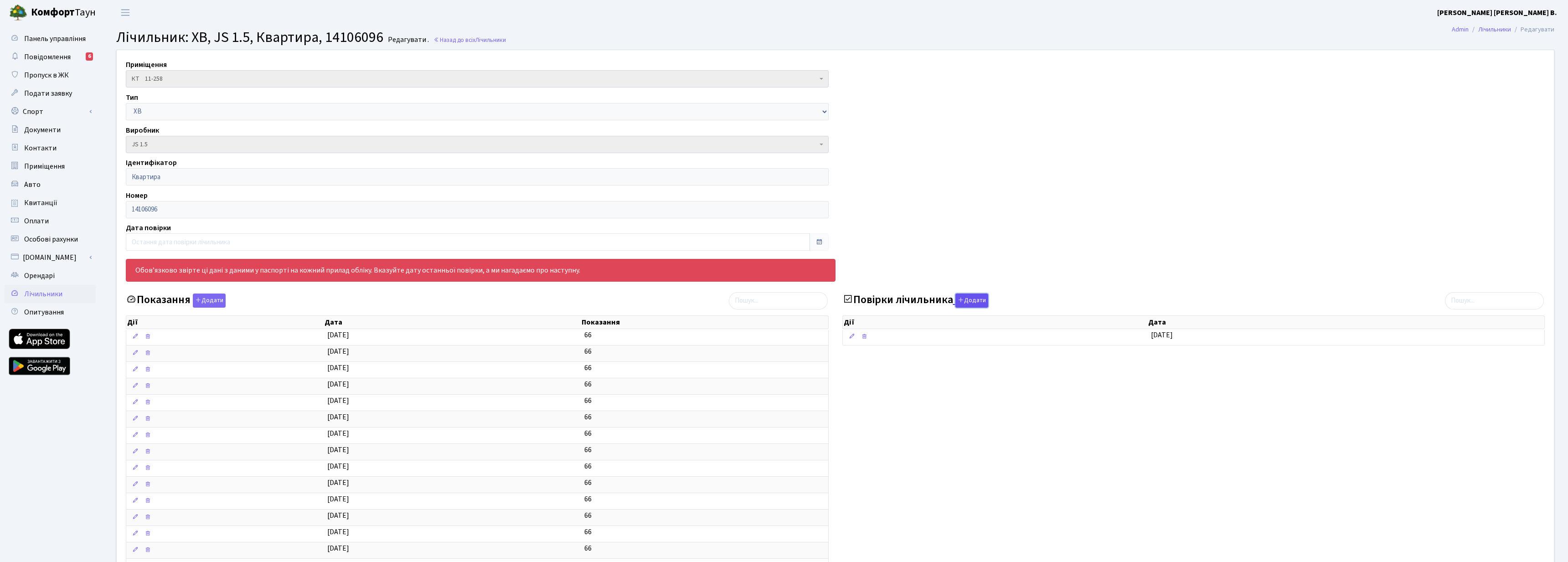
click at [971, 297] on button "Додати" at bounding box center [972, 300] width 33 height 14
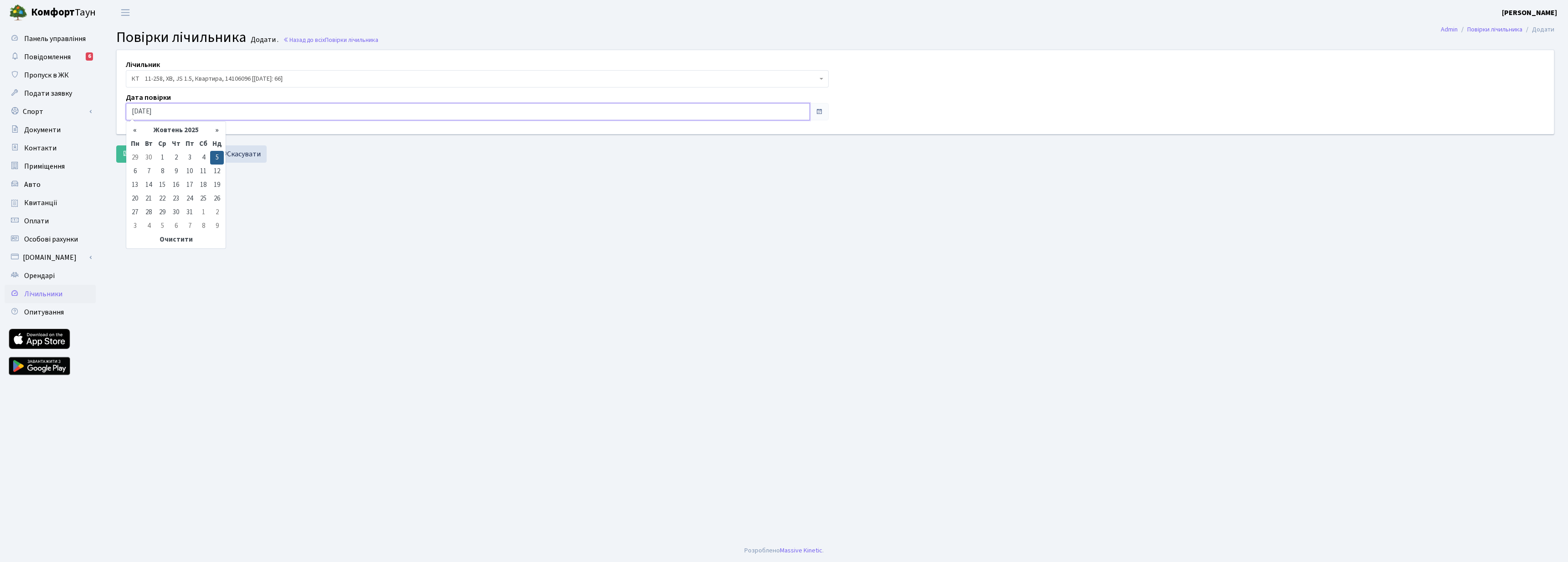
click at [267, 108] on input "05.10.2025" at bounding box center [468, 111] width 684 height 17
click at [270, 166] on div "Лічильник КТ 11-258, ГВ, JS 90-1.5, Квартира, 14095423 [01.04.2024: 35] КТ 11-2…" at bounding box center [835, 108] width 1452 height 117
click at [247, 155] on link "Скасувати" at bounding box center [240, 154] width 53 height 17
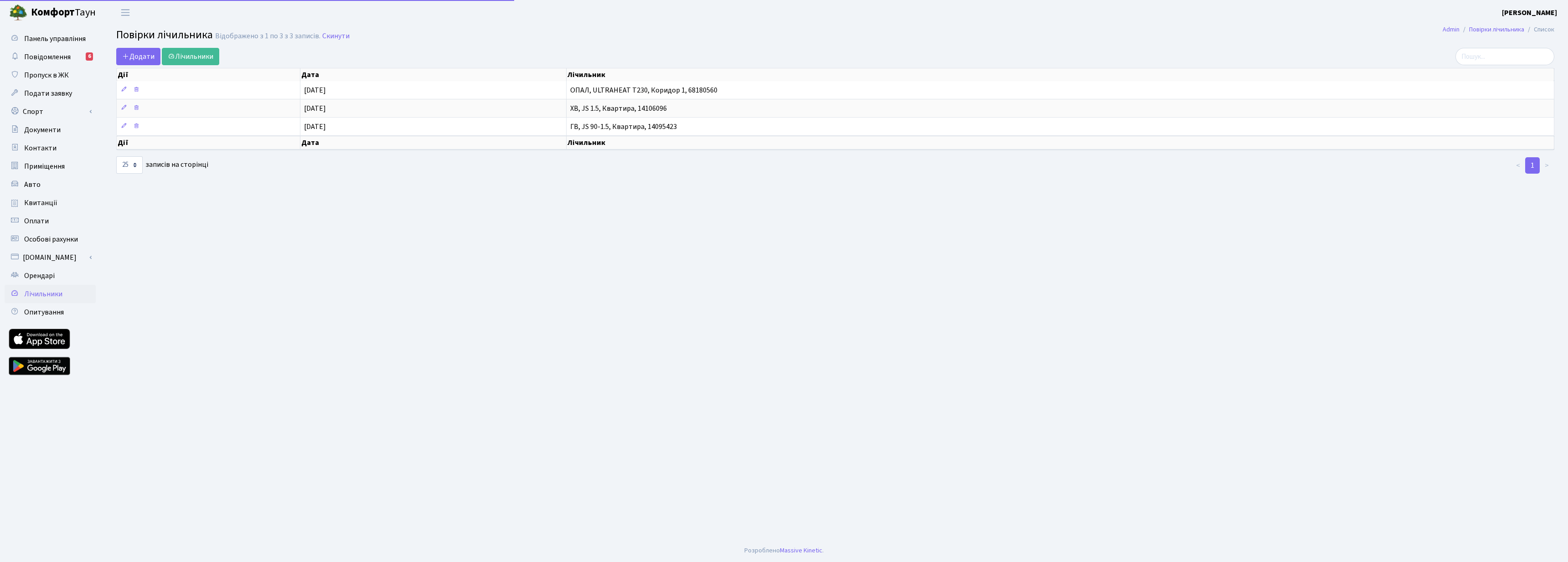
select select "25"
click at [48, 310] on span "Опитування" at bounding box center [44, 312] width 40 height 10
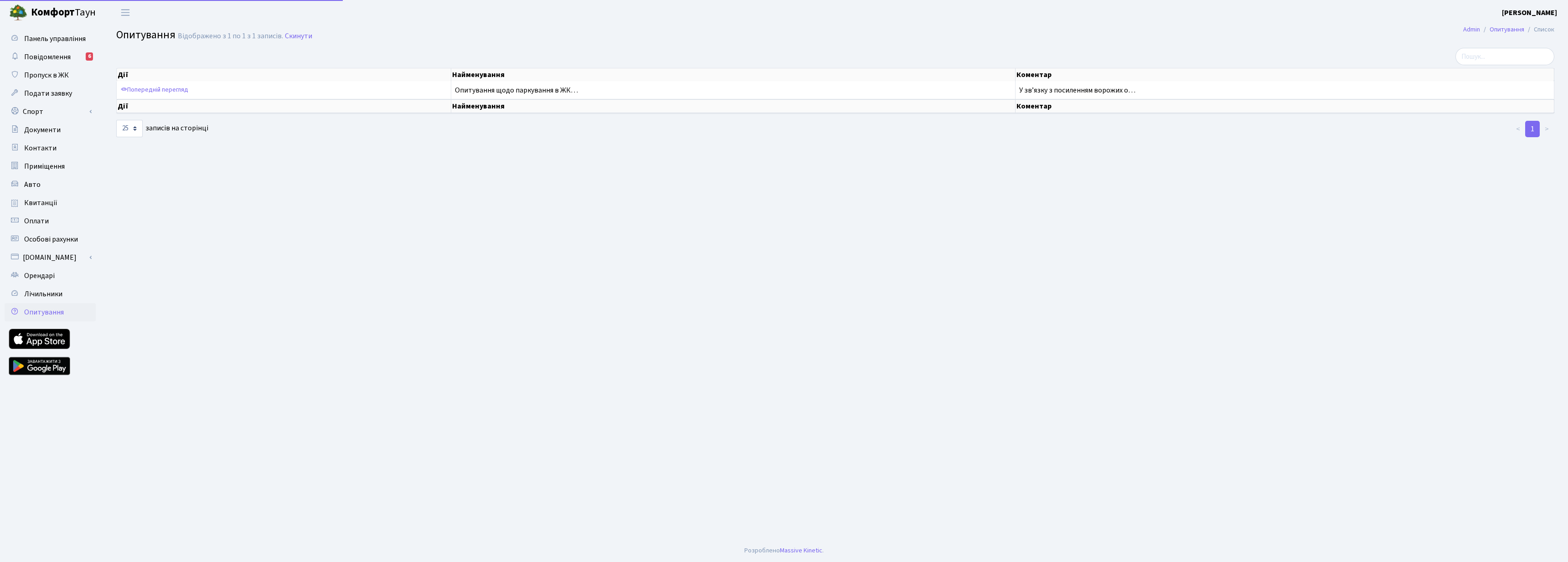
select select "25"
click at [44, 297] on span "Лічильники" at bounding box center [43, 294] width 38 height 10
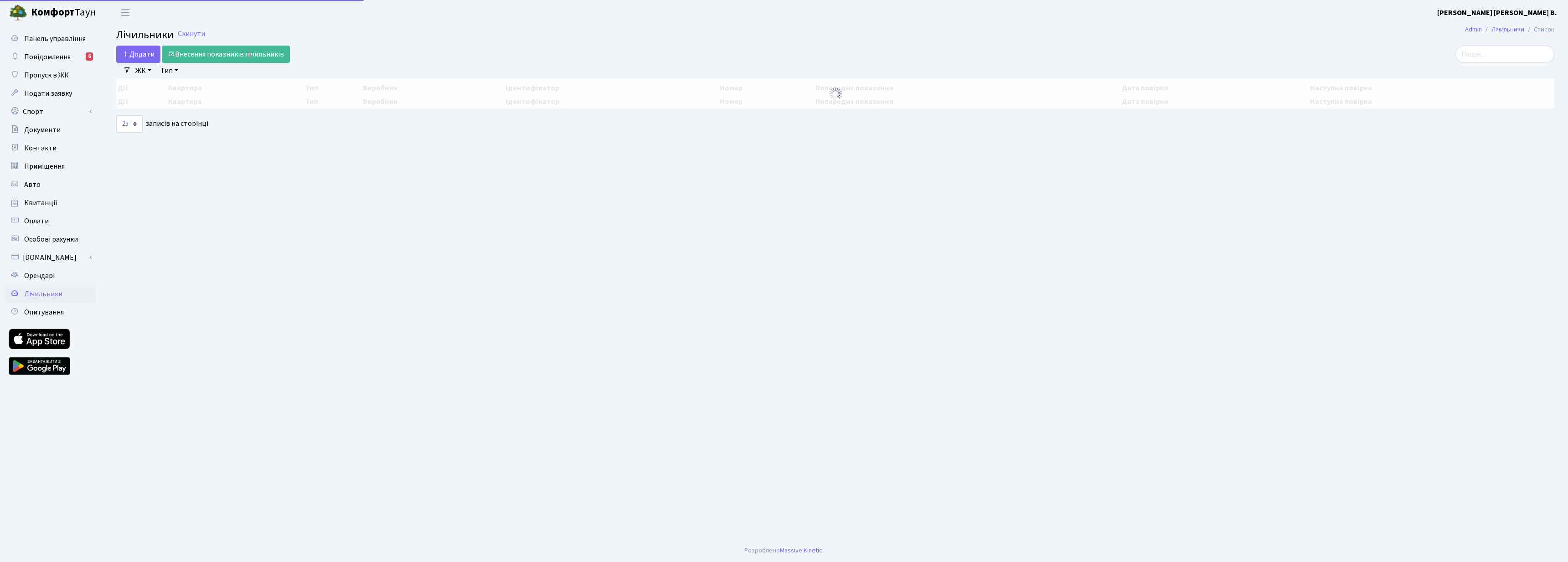
select select "25"
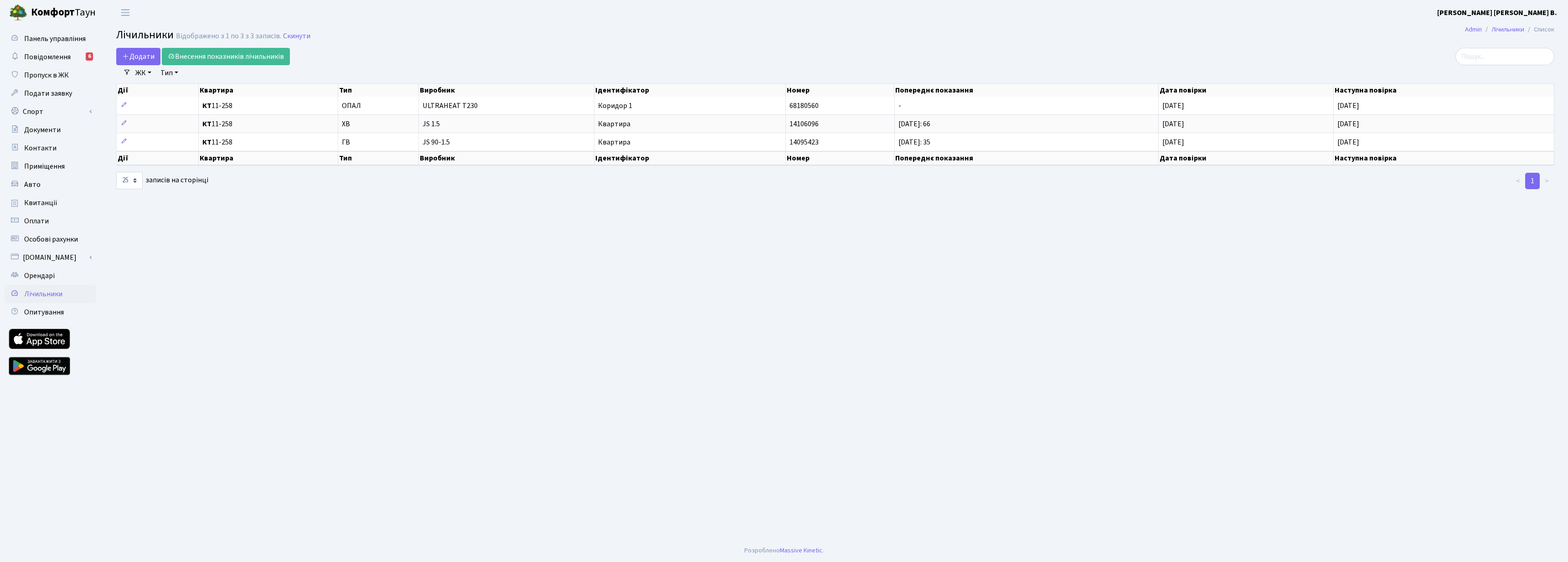
click at [74, 15] on span "[PERSON_NAME]" at bounding box center [63, 12] width 65 height 15
